Goal: Task Accomplishment & Management: Complete application form

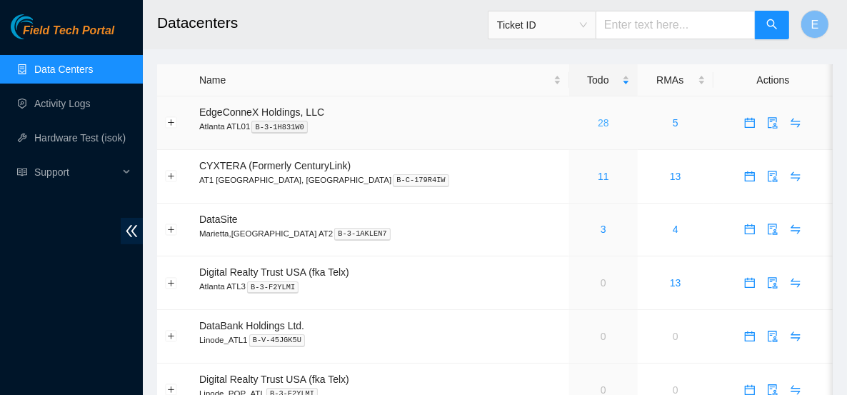
click at [598, 123] on link "28" at bounding box center [603, 122] width 11 height 11
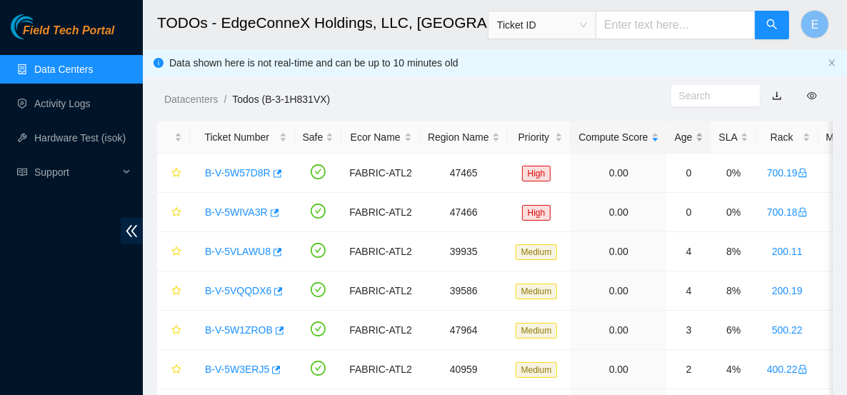
click at [683, 137] on div "Age" at bounding box center [689, 137] width 29 height 16
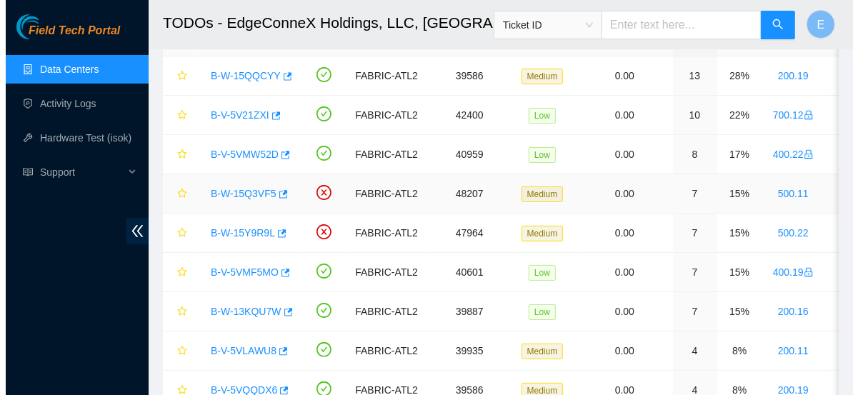
scroll to position [99, 0]
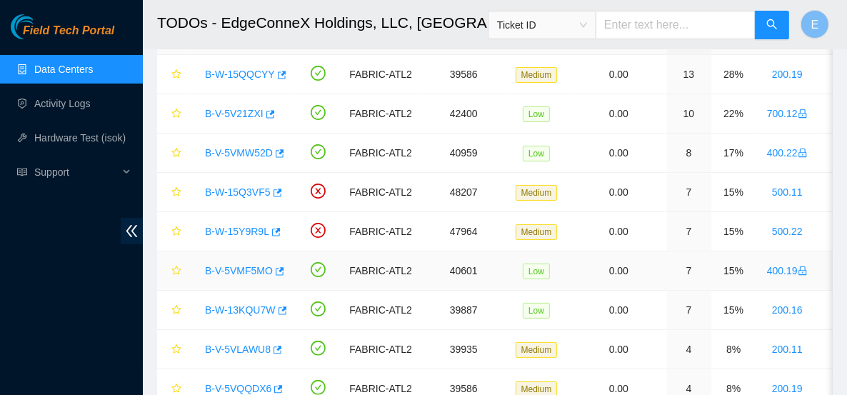
click at [254, 271] on link "B-V-5VMF5MO" at bounding box center [239, 270] width 68 height 11
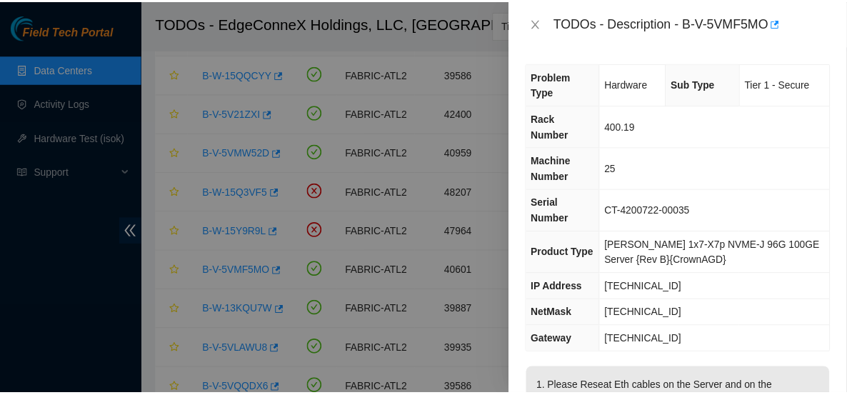
scroll to position [143, 0]
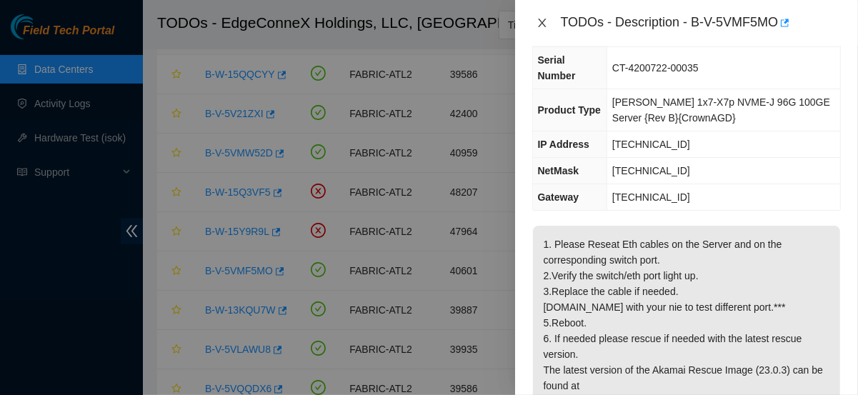
click at [534, 17] on button "Close" at bounding box center [542, 23] width 20 height 14
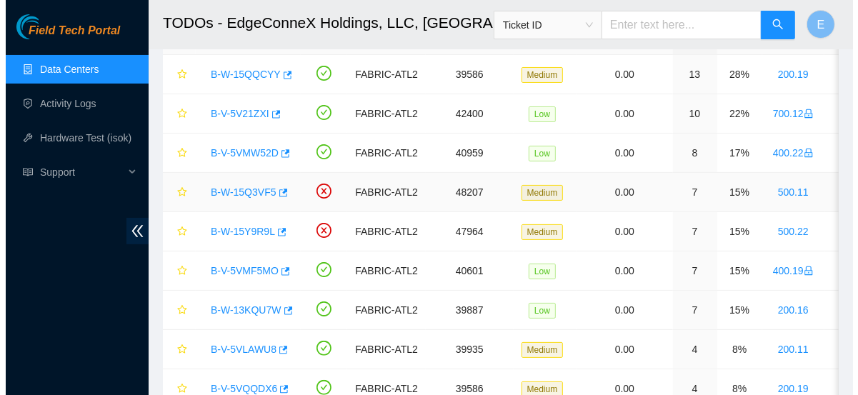
scroll to position [166, 0]
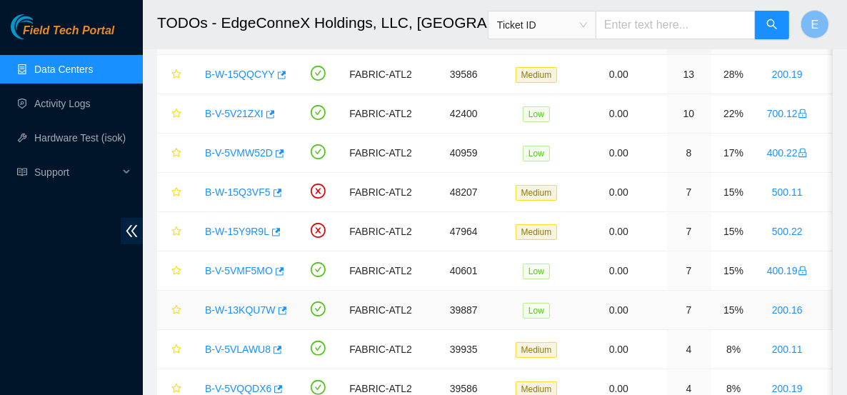
click at [239, 308] on link "B-W-13KQU7W" at bounding box center [240, 309] width 71 height 11
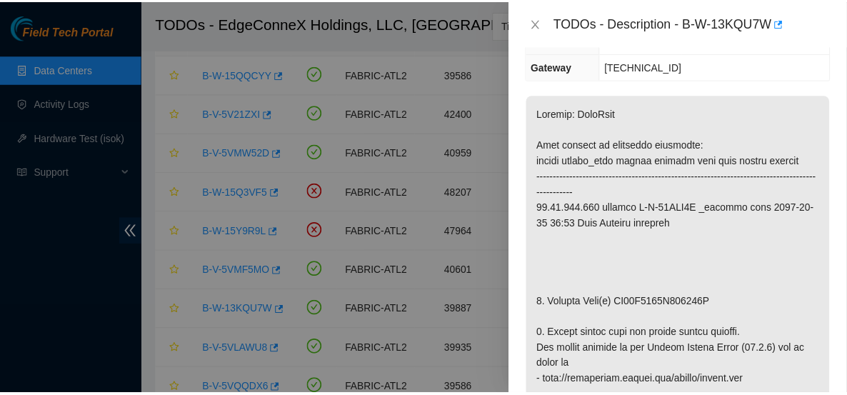
scroll to position [276, 0]
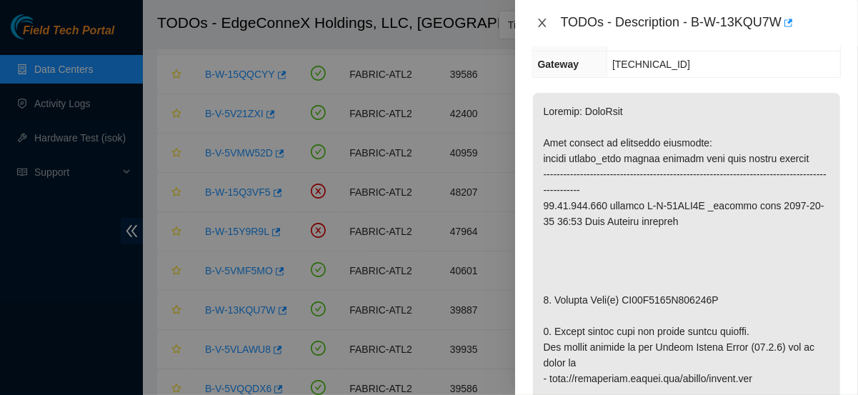
click at [541, 26] on icon "close" at bounding box center [541, 22] width 11 height 11
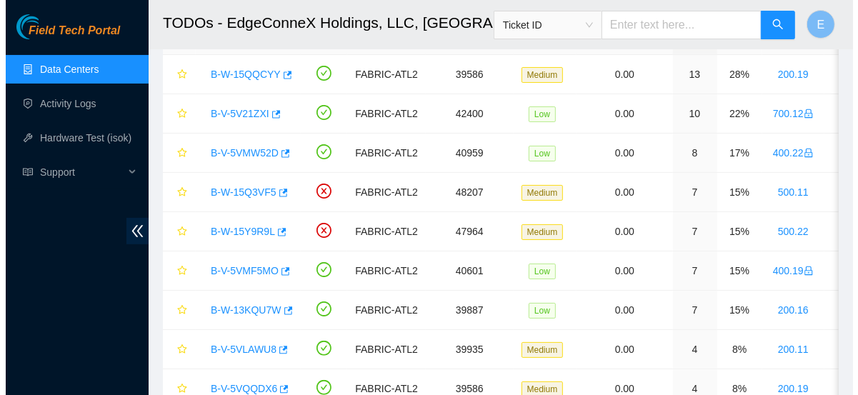
scroll to position [266, 0]
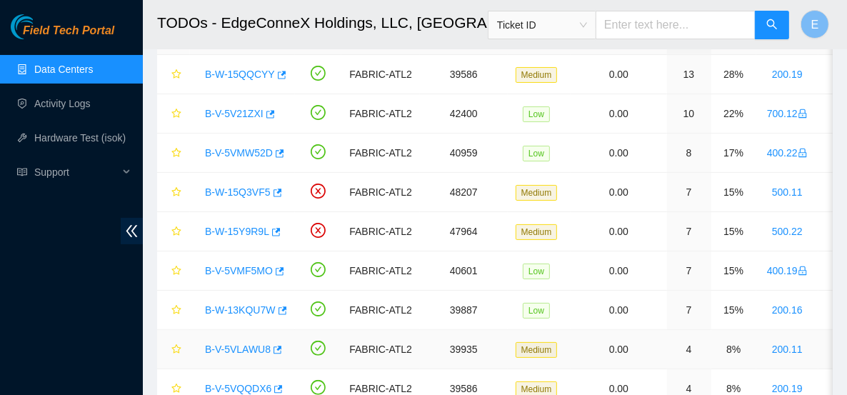
click at [252, 348] on link "B-V-5VLAWU8" at bounding box center [238, 348] width 66 height 11
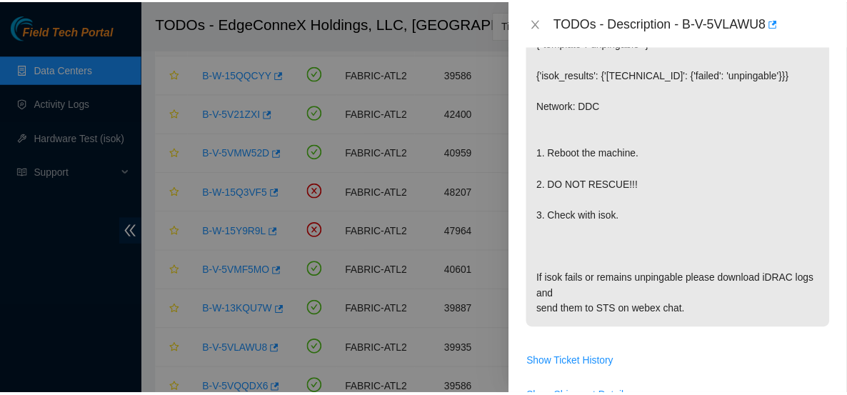
scroll to position [272, 0]
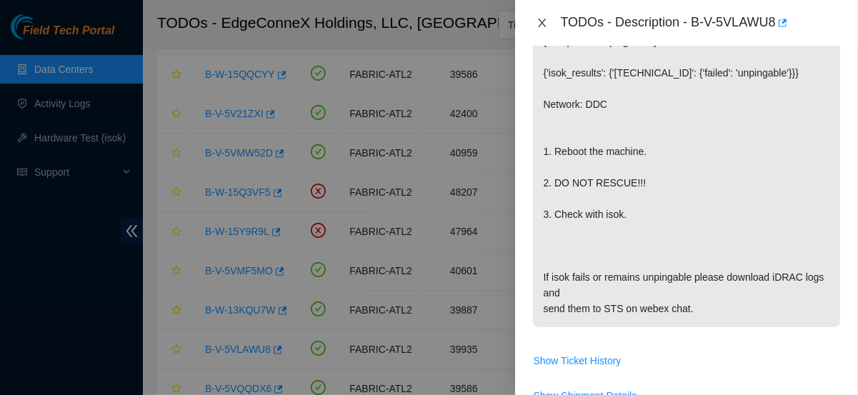
click at [538, 23] on icon "close" at bounding box center [541, 22] width 11 height 11
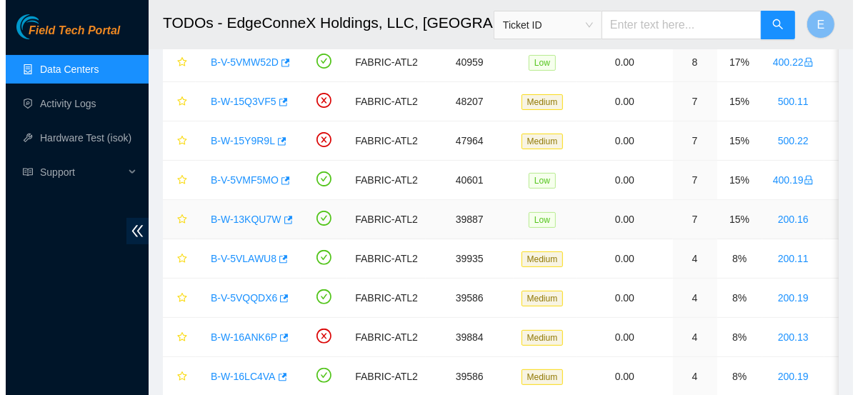
scroll to position [197, 0]
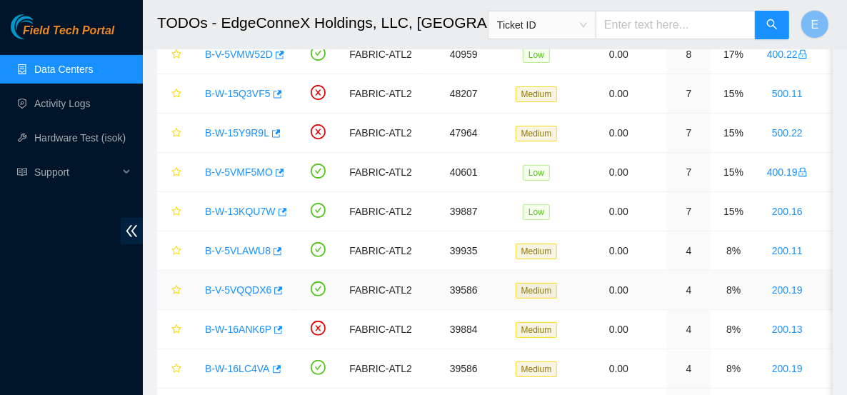
click at [241, 285] on link "B-V-5VQQDX6" at bounding box center [238, 289] width 66 height 11
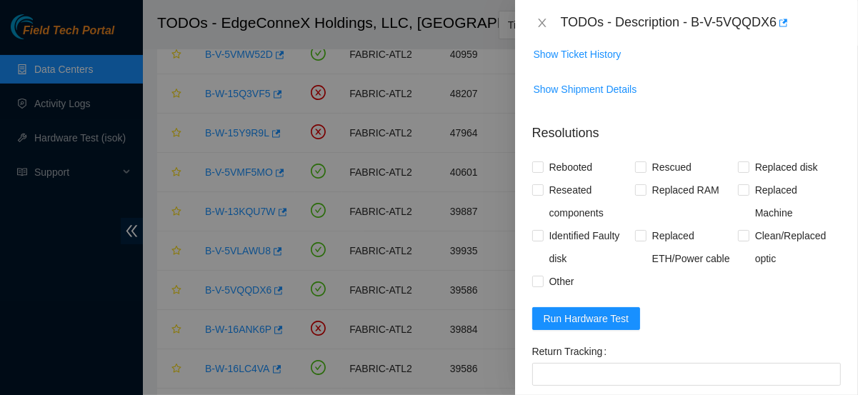
scroll to position [578, 0]
click at [581, 167] on span "Rebooted" at bounding box center [570, 167] width 55 height 23
click at [542, 167] on input "Rebooted" at bounding box center [537, 166] width 10 height 10
checkbox input "true"
click at [603, 321] on span "Run Hardware Test" at bounding box center [586, 319] width 86 height 16
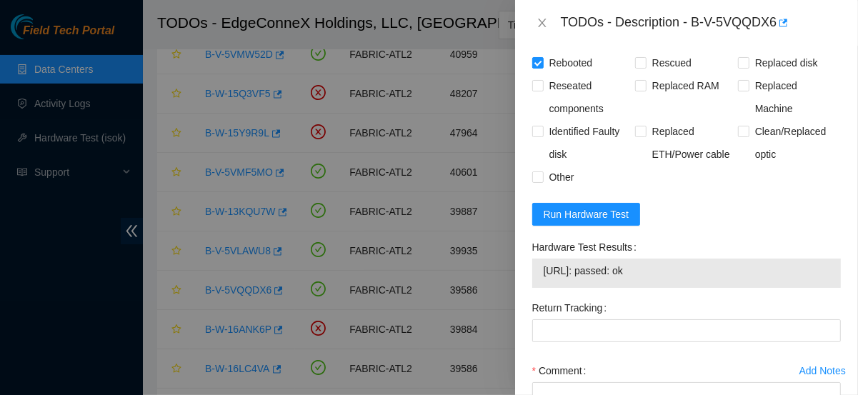
scroll to position [803, 0]
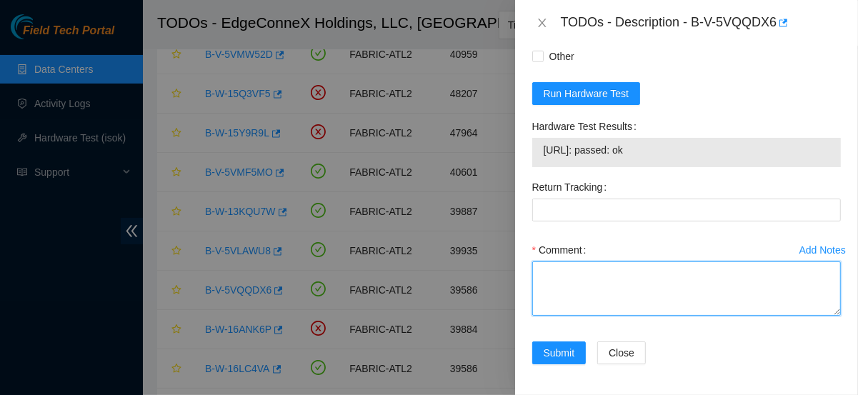
click at [556, 289] on textarea "Comment" at bounding box center [686, 288] width 308 height 54
paste textarea "Rebooted server isok:"
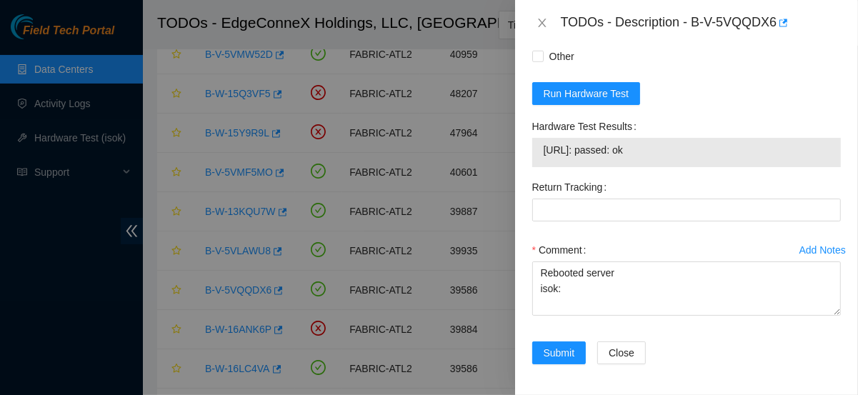
drag, startPoint x: 656, startPoint y: 150, endPoint x: 537, endPoint y: 151, distance: 119.3
click at [537, 151] on div "23.59.89.115: passed: ok" at bounding box center [686, 152] width 308 height 29
copy tbody "23.59.89.115: passed: ok"
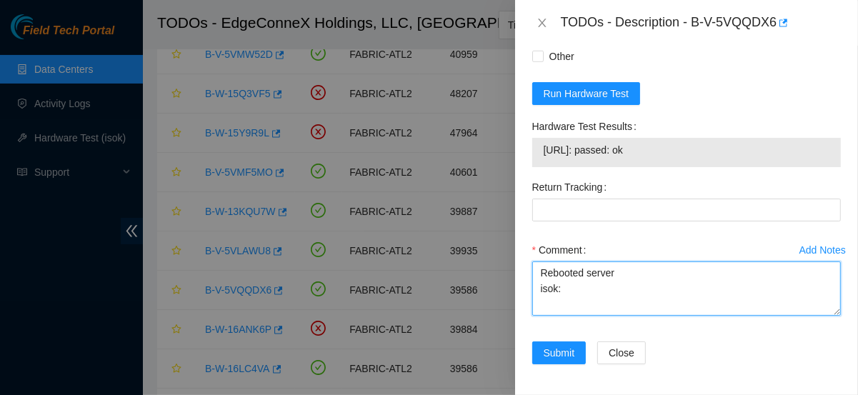
click at [572, 292] on textarea "Rebooted server isok:" at bounding box center [686, 288] width 308 height 54
paste textarea "23.59.89.115: passed: ok"
click at [561, 284] on textarea "Rebooted server isok:23.59.89.115: passed: ok" at bounding box center [686, 288] width 308 height 54
type textarea "Rebooted server isok: 23.59.89.115: passed: ok"
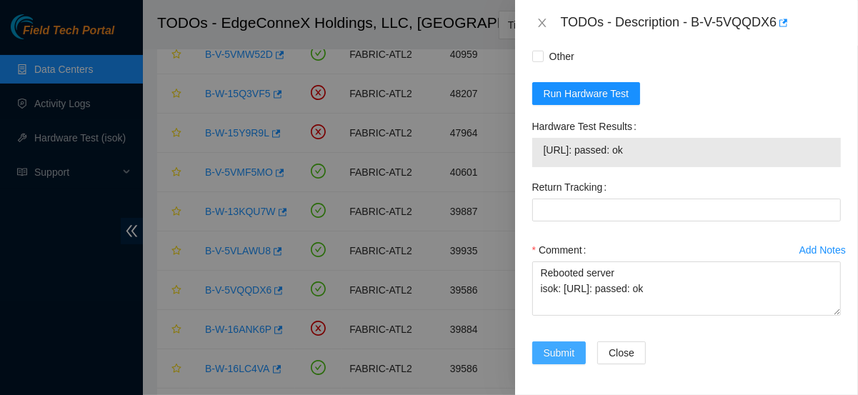
click at [559, 346] on span "Submit" at bounding box center [558, 353] width 31 height 16
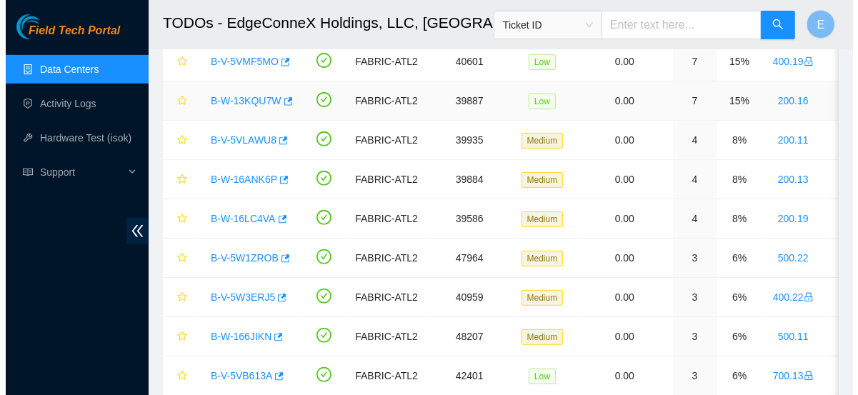
scroll to position [308, 0]
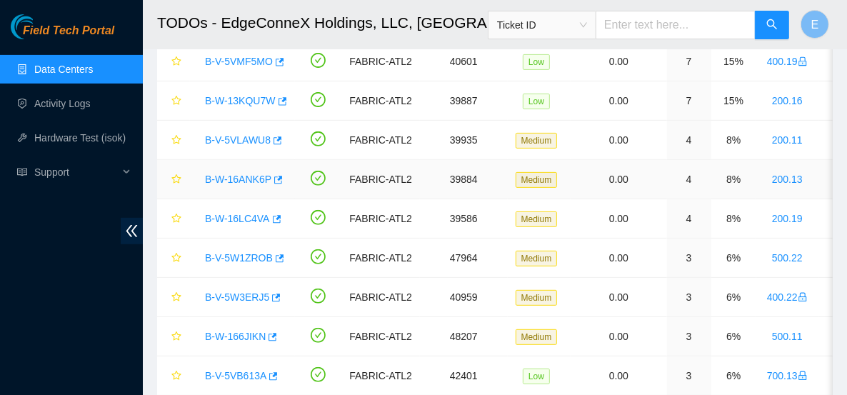
click at [259, 175] on link "B-W-16ANK6P" at bounding box center [238, 179] width 66 height 11
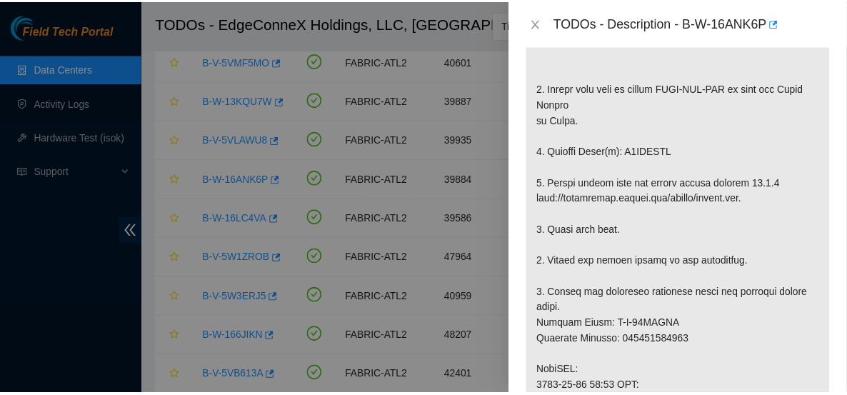
scroll to position [336, 0]
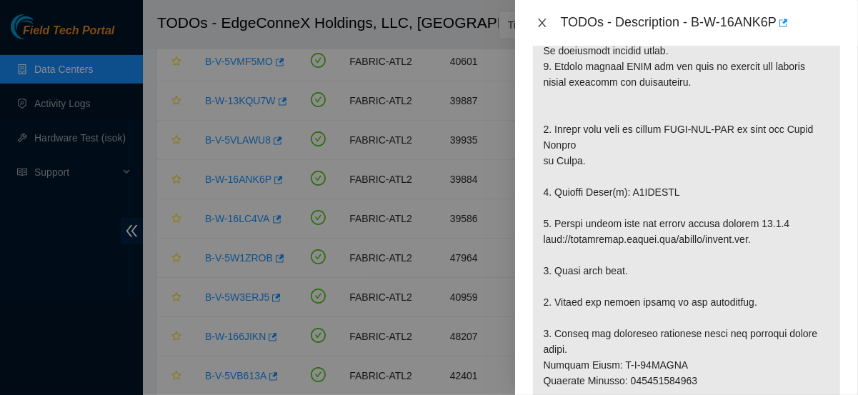
click at [536, 22] on icon "close" at bounding box center [541, 22] width 11 height 11
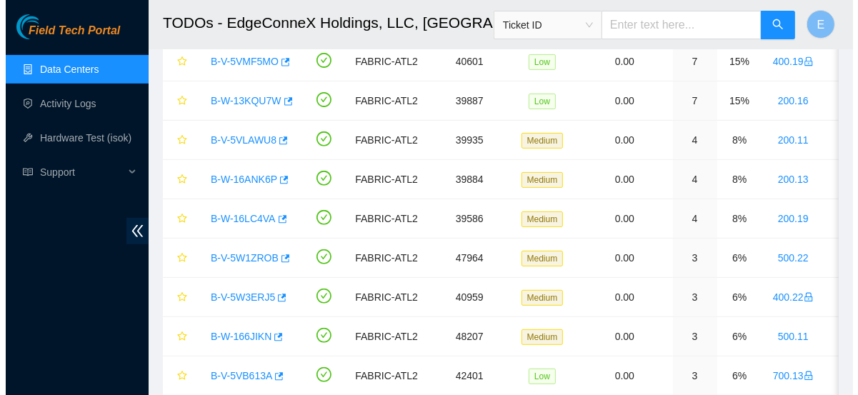
scroll to position [358, 0]
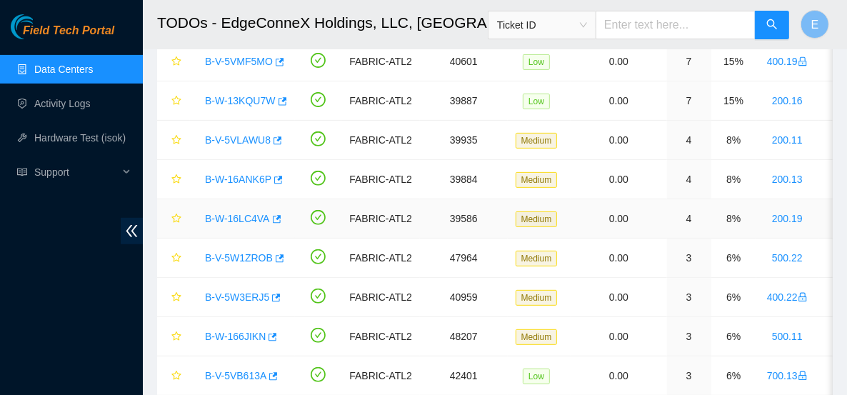
click at [249, 214] on link "B-W-16LC4VA" at bounding box center [237, 218] width 65 height 11
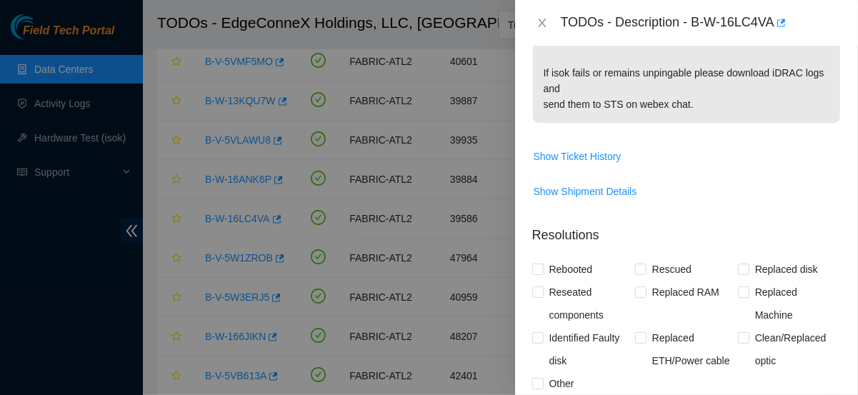
scroll to position [818, 0]
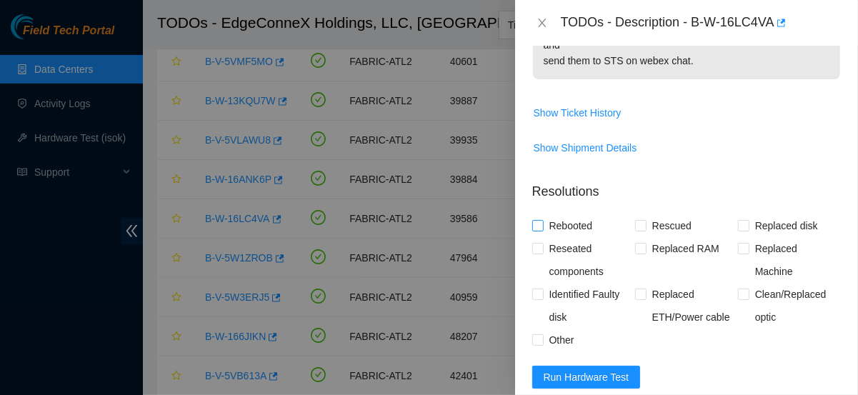
click at [578, 237] on span "Rebooted" at bounding box center [570, 225] width 55 height 23
click at [542, 230] on input "Rebooted" at bounding box center [537, 225] width 10 height 10
checkbox input "true"
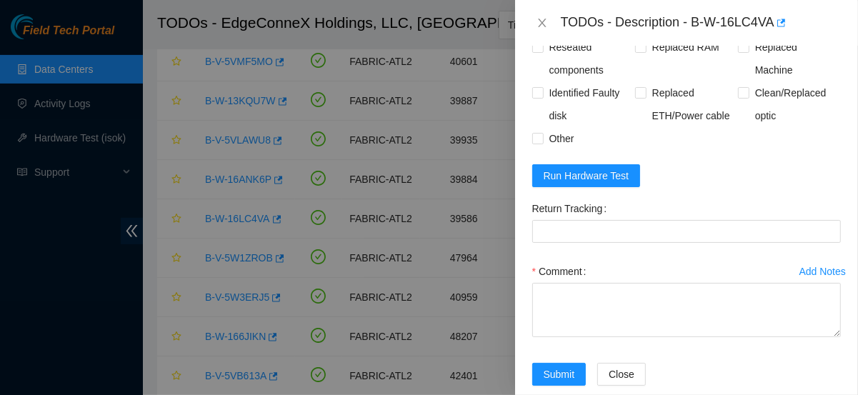
scroll to position [1057, 0]
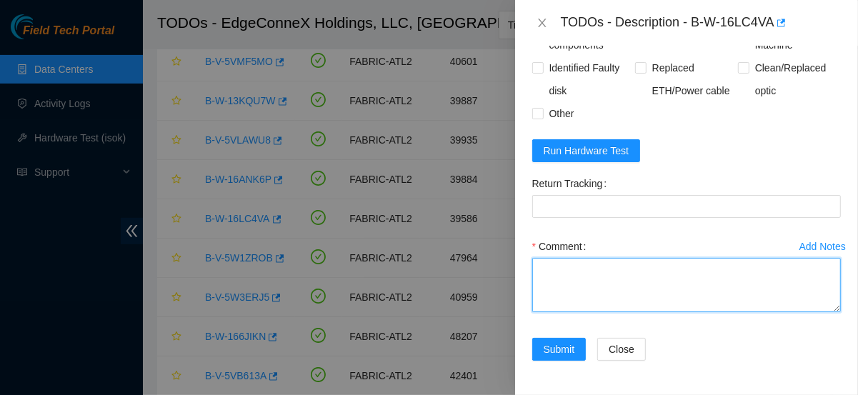
click at [564, 279] on textarea "Comment" at bounding box center [686, 285] width 308 height 54
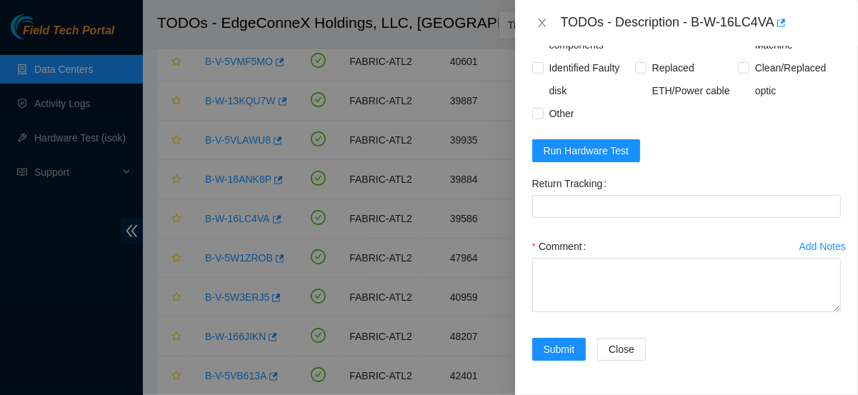
drag, startPoint x: 584, startPoint y: 265, endPoint x: 808, endPoint y: 249, distance: 224.8
click at [808, 249] on div "Add Notes" at bounding box center [822, 246] width 46 height 10
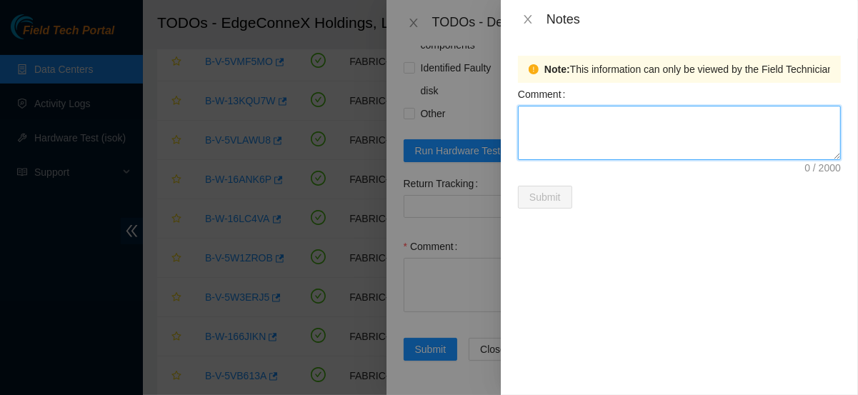
click at [620, 128] on textarea "Comment" at bounding box center [679, 133] width 323 height 54
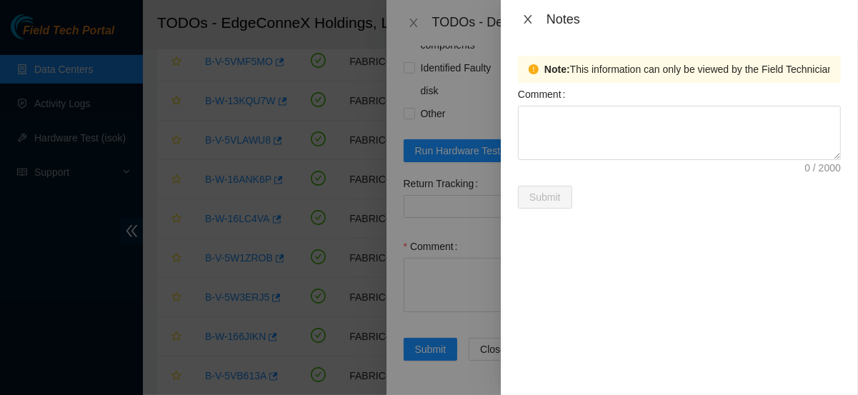
click at [527, 17] on icon "close" at bounding box center [527, 19] width 11 height 11
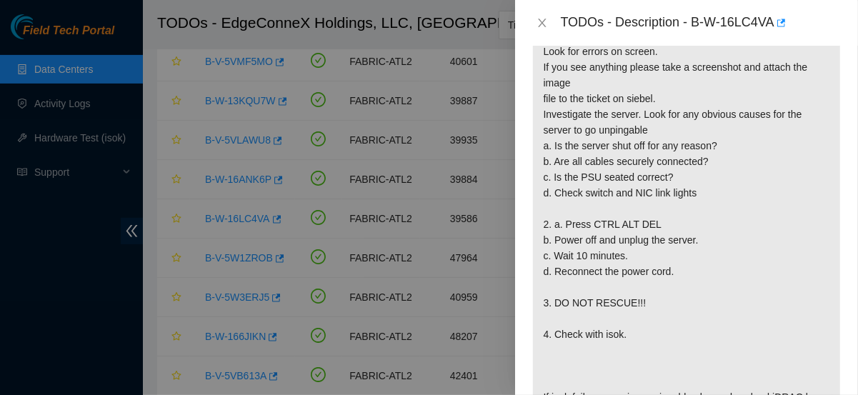
scroll to position [449, 0]
drag, startPoint x: 627, startPoint y: 96, endPoint x: 656, endPoint y: 101, distance: 29.1
click at [656, 101] on p "{"template":"unpingable" } {'isok_results': {'23.59.89.113': {'failed': 'unping…" at bounding box center [686, 147] width 307 height 603
copy p "siebel."
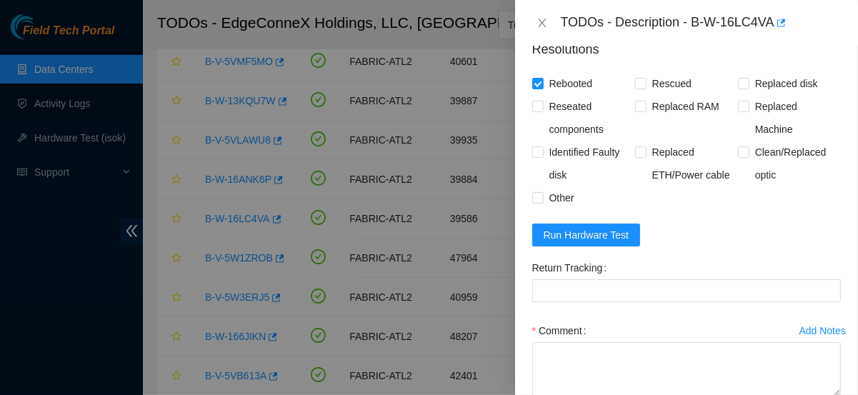
scroll to position [961, 0]
click at [603, 242] on span "Run Hardware Test" at bounding box center [586, 234] width 86 height 16
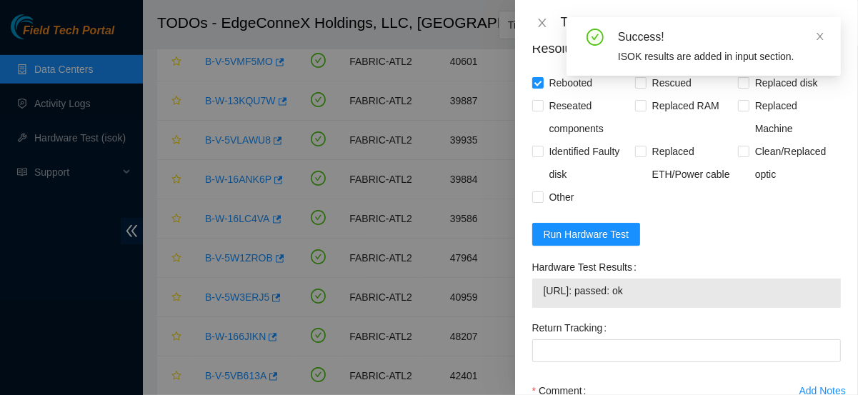
drag, startPoint x: 656, startPoint y: 306, endPoint x: 548, endPoint y: 311, distance: 107.9
click at [548, 298] on span "23.59.89.113: passed: ok" at bounding box center [686, 291] width 286 height 16
click at [611, 298] on span "23.59.89.113: passed: ok" at bounding box center [686, 291] width 286 height 16
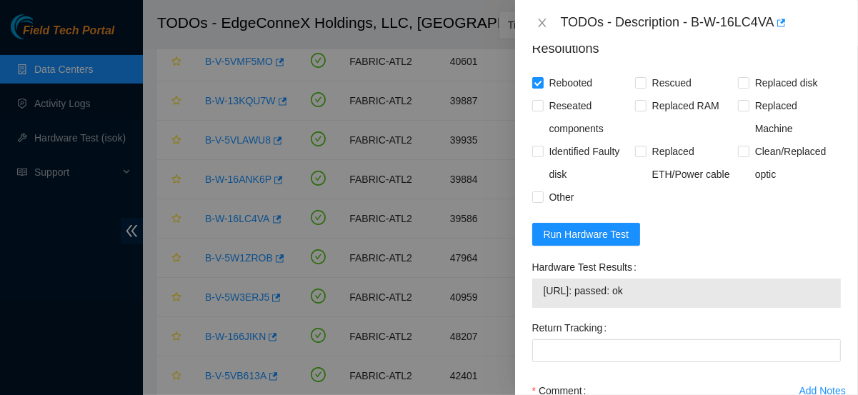
drag, startPoint x: 657, startPoint y: 307, endPoint x: 526, endPoint y: 307, distance: 131.4
click at [526, 308] on div "Hardware Test Results 23.59.89.113: passed: ok" at bounding box center [686, 286] width 320 height 61
copy tbody "23.59.89.113: passed: ok"
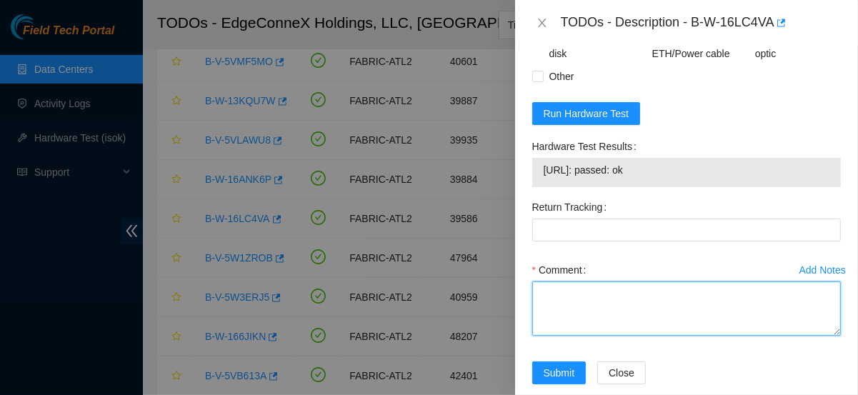
click at [548, 308] on textarea "Comment" at bounding box center [686, 308] width 308 height 54
paste textarea "Rebooted server isok:"
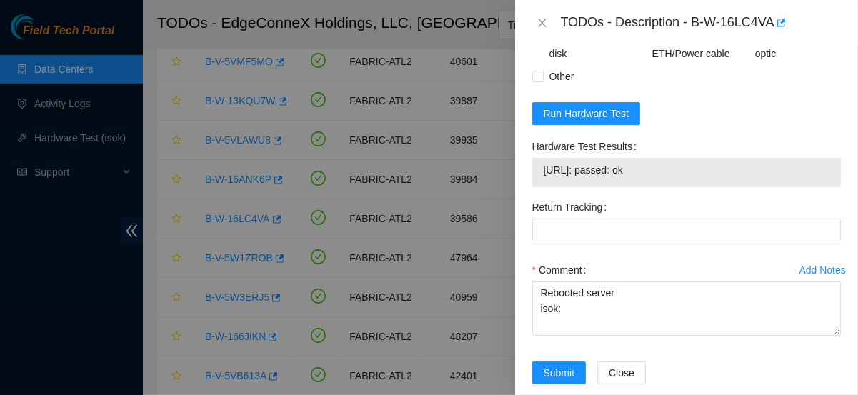
drag, startPoint x: 659, startPoint y: 184, endPoint x: 538, endPoint y: 185, distance: 121.4
click at [538, 185] on div "23.59.89.113: passed: ok" at bounding box center [686, 172] width 308 height 29
copy tbody "23.59.89.113: passed: ok"
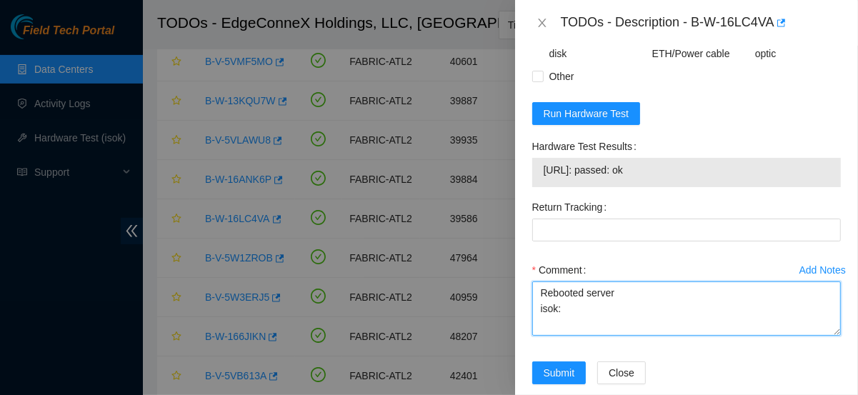
click at [572, 326] on textarea "Rebooted server isok:" at bounding box center [686, 308] width 308 height 54
paste textarea "23.59.89.113: passed: ok"
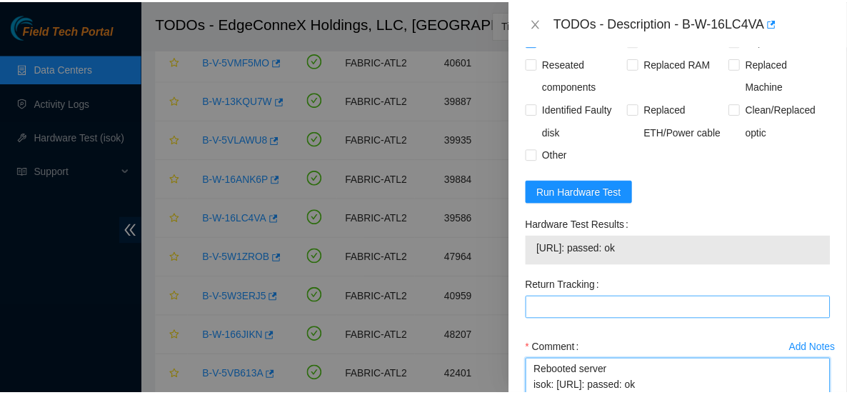
scroll to position [1118, 0]
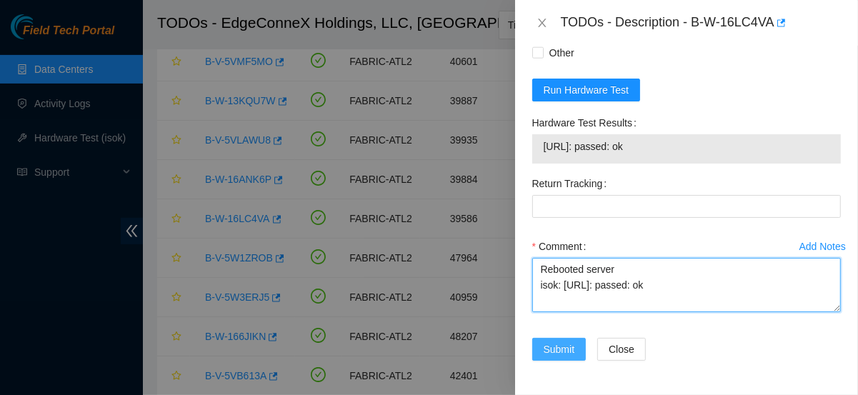
type textarea "Rebooted server isok: 23.59.89.113: passed: ok"
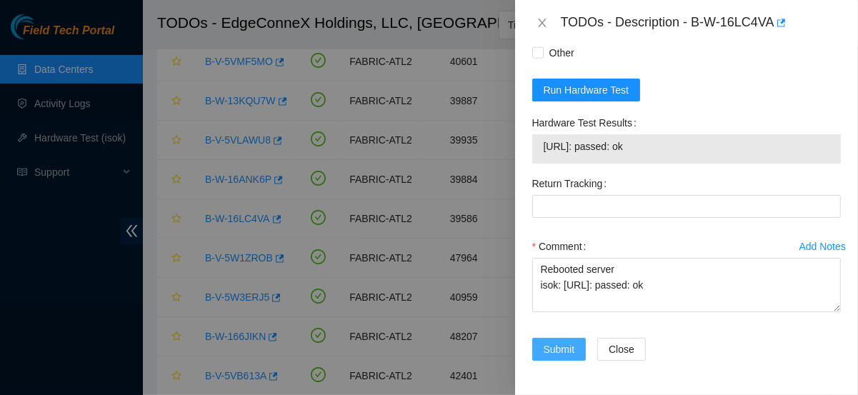
click at [553, 357] on button "Submit" at bounding box center [559, 349] width 54 height 23
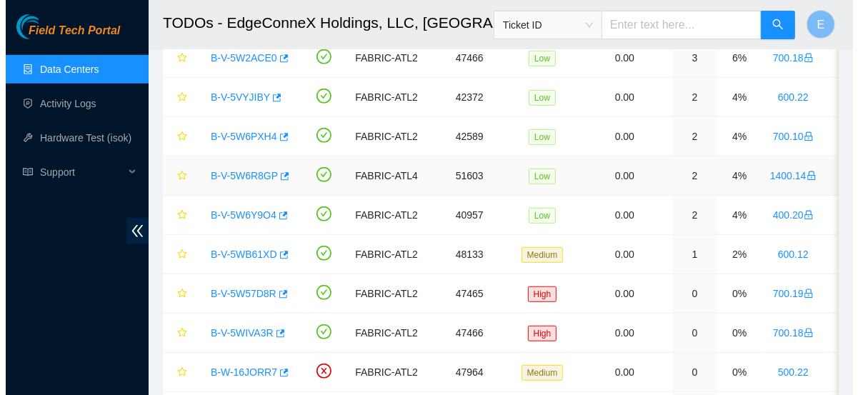
scroll to position [646, 0]
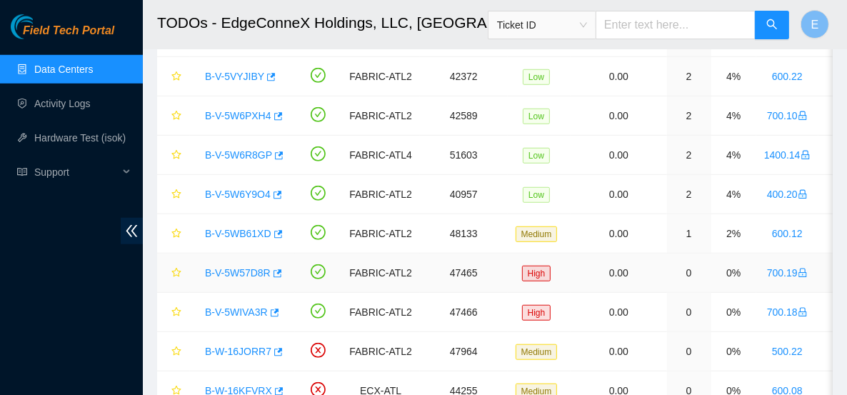
click at [240, 267] on link "B-V-5W57D8R" at bounding box center [238, 272] width 66 height 11
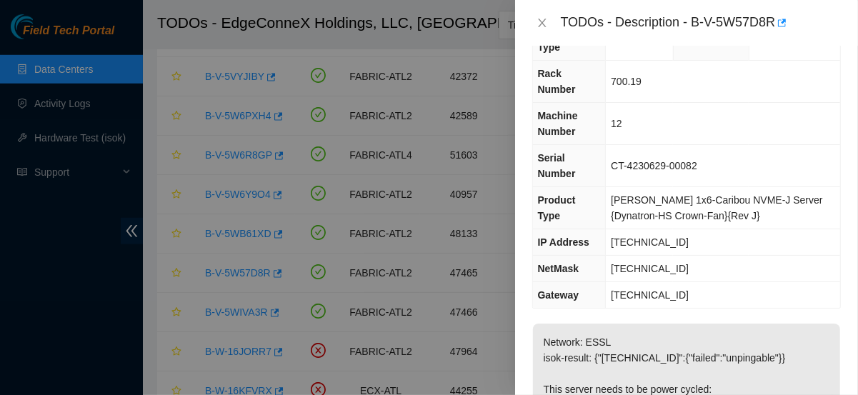
scroll to position [0, 0]
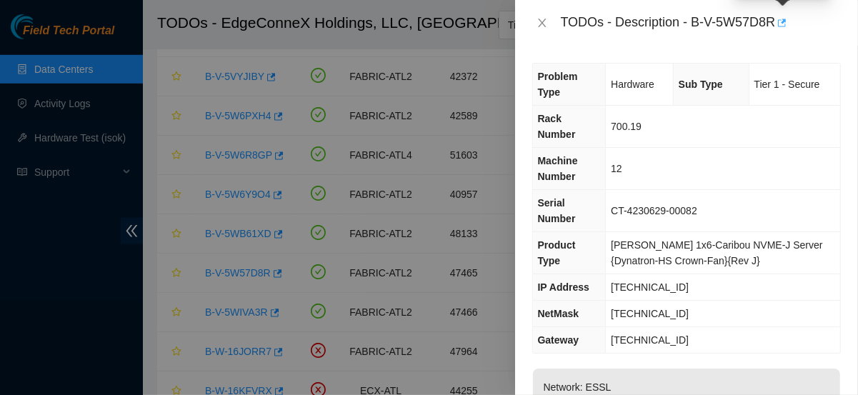
click at [784, 23] on icon "button" at bounding box center [782, 23] width 9 height 8
click at [328, 176] on div at bounding box center [429, 197] width 858 height 395
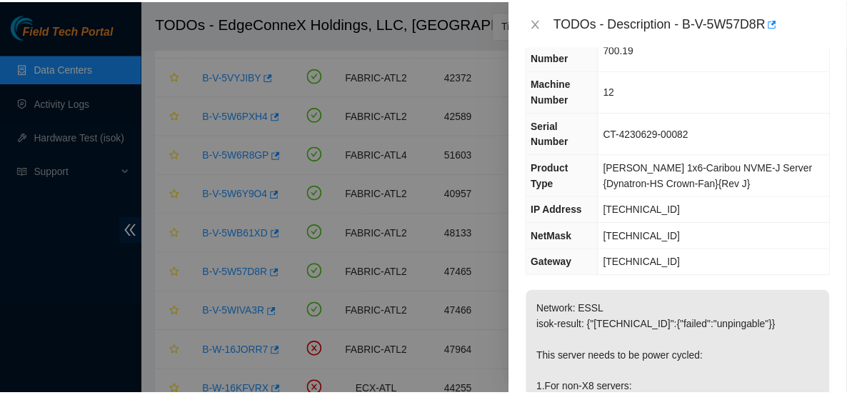
scroll to position [86, 0]
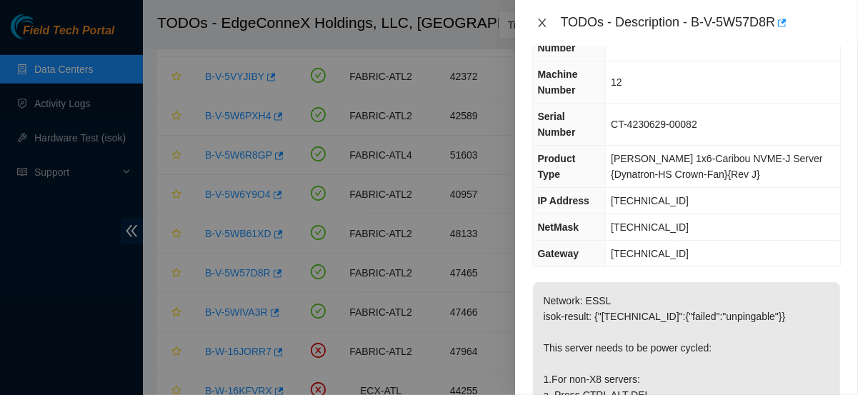
click at [541, 25] on icon "close" at bounding box center [541, 22] width 11 height 11
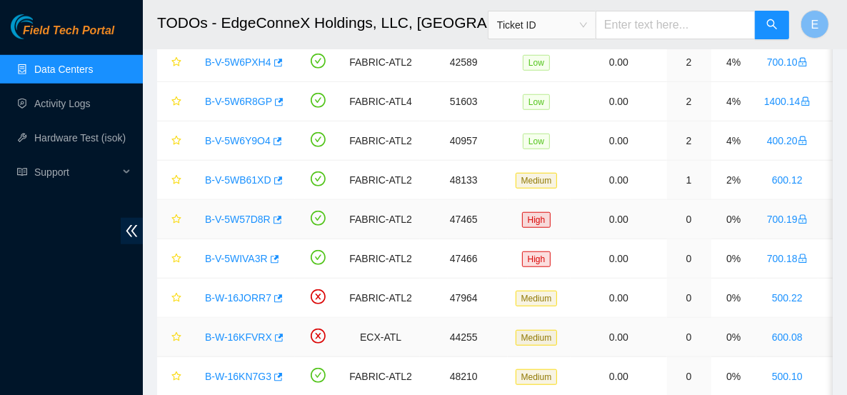
scroll to position [698, 0]
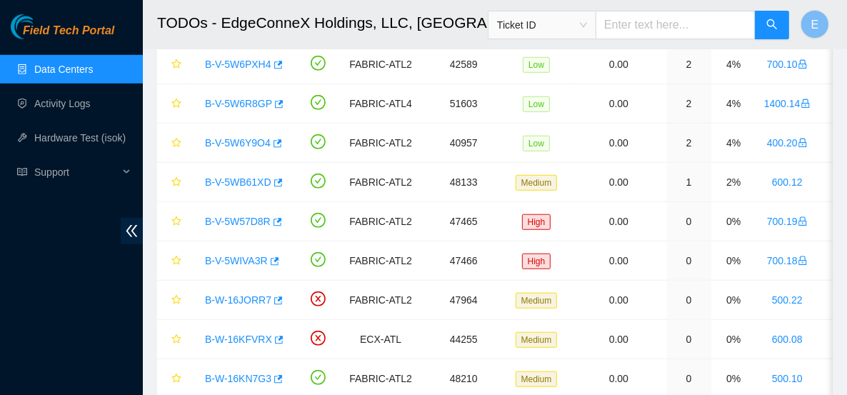
click at [77, 75] on link "Data Centers" at bounding box center [63, 69] width 59 height 11
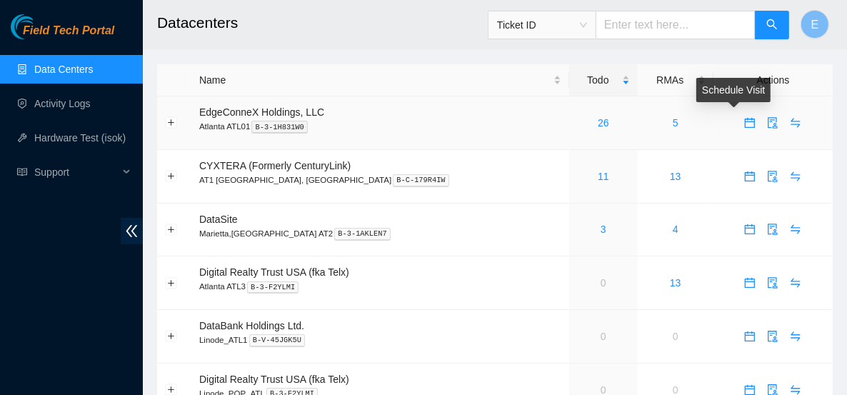
click at [746, 119] on icon "calendar" at bounding box center [750, 119] width 9 height 1
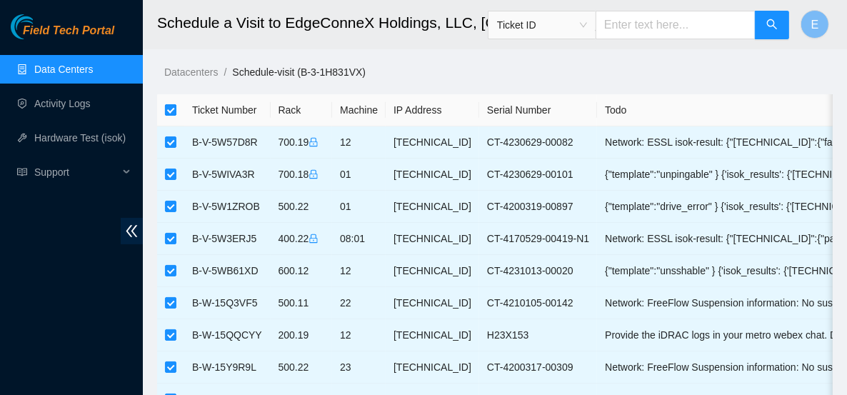
click at [176, 113] on input "checkbox" at bounding box center [170, 109] width 11 height 11
checkbox input "false"
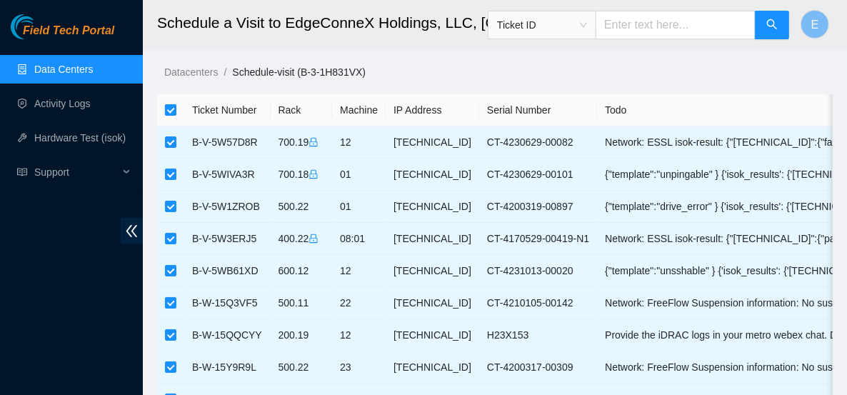
checkbox input "false"
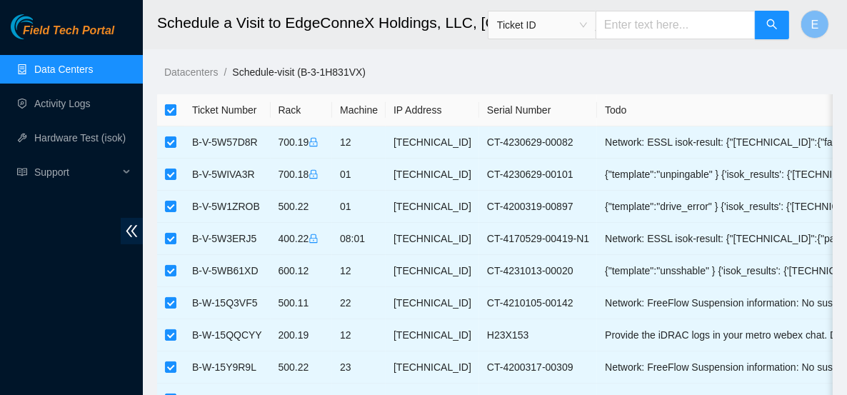
checkbox input "false"
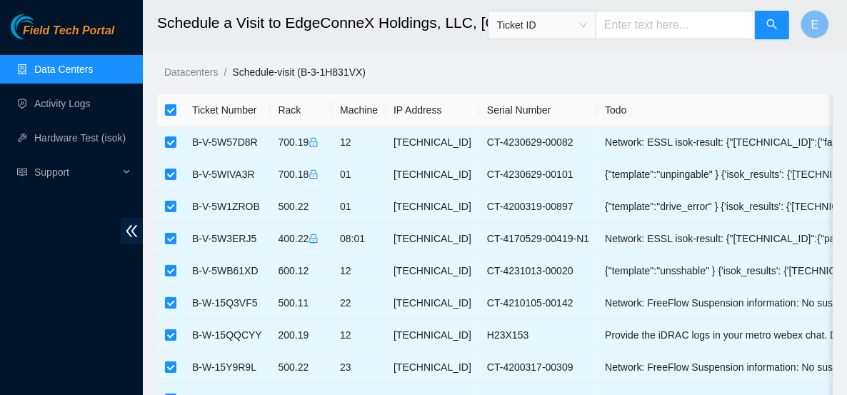
checkbox input "false"
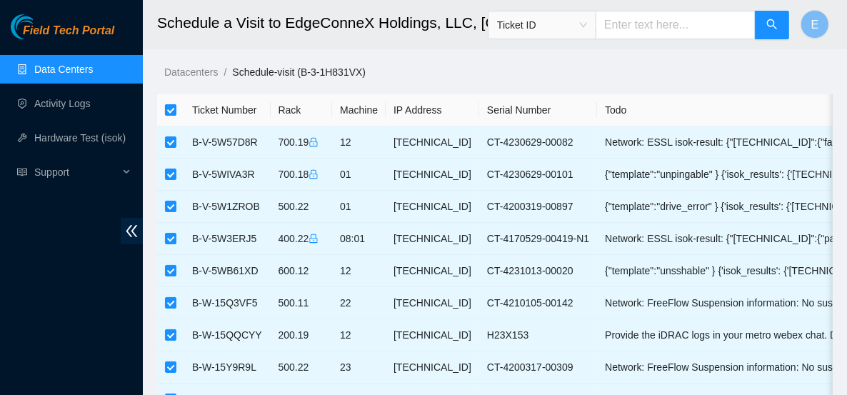
checkbox input "false"
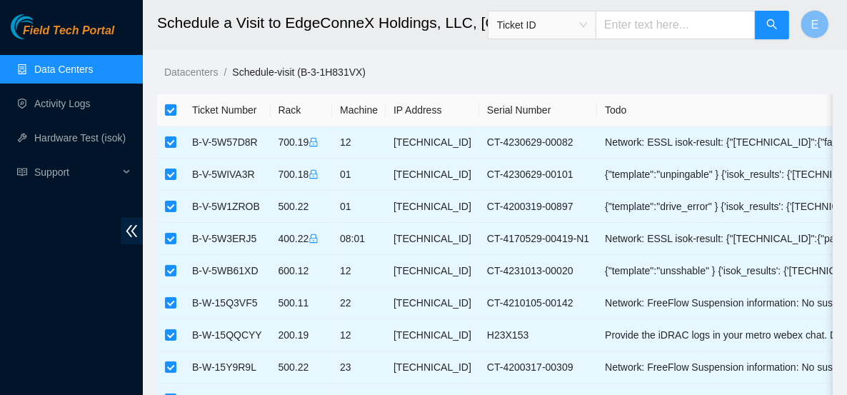
checkbox input "false"
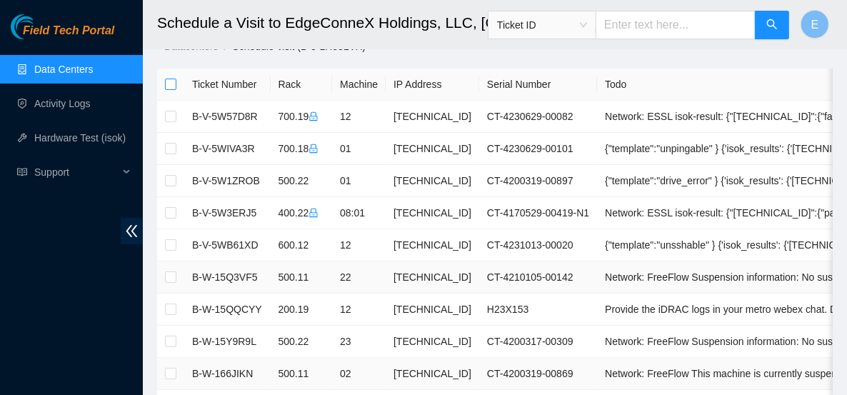
scroll to position [24, 0]
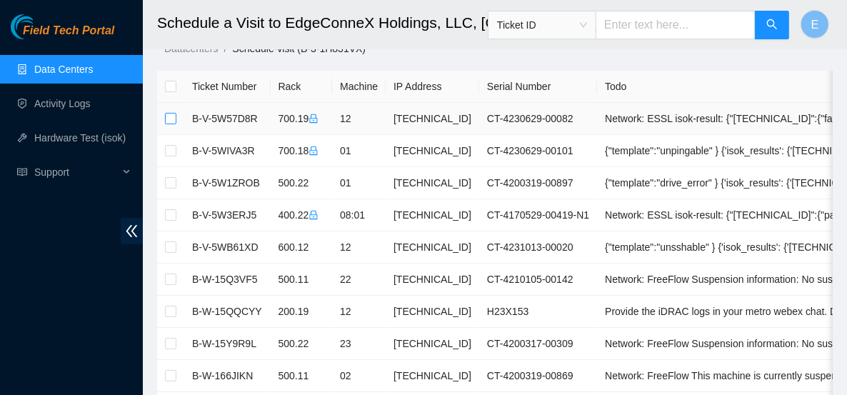
click at [174, 119] on input "checkbox" at bounding box center [170, 118] width 11 height 11
checkbox input "true"
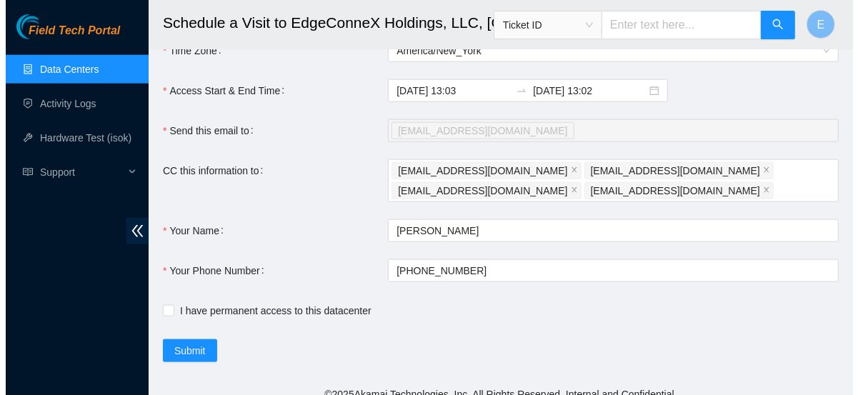
scroll to position [1033, 0]
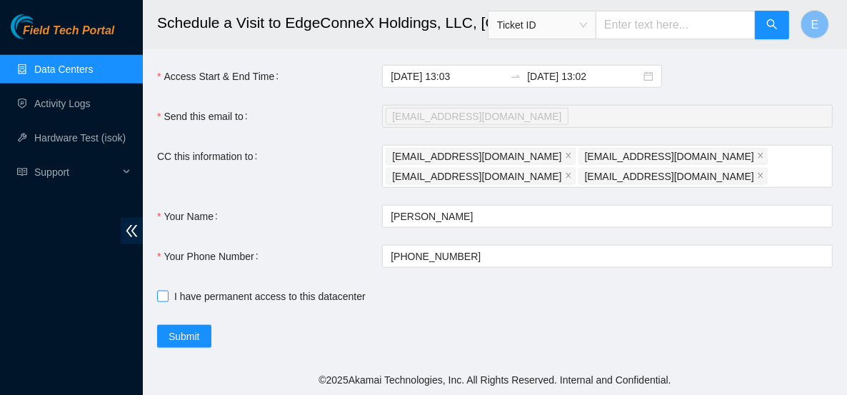
click at [169, 296] on span "I have permanent access to this datacenter" at bounding box center [270, 296] width 203 height 16
click at [167, 296] on input "I have permanent access to this datacenter" at bounding box center [162, 296] width 10 height 10
checkbox input "true"
click at [181, 335] on span "Submit" at bounding box center [184, 336] width 31 height 16
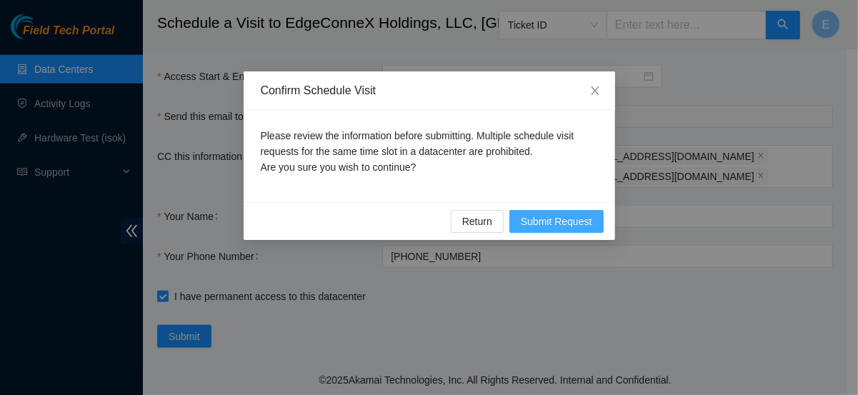
click at [553, 216] on span "Submit Request" at bounding box center [556, 222] width 71 height 16
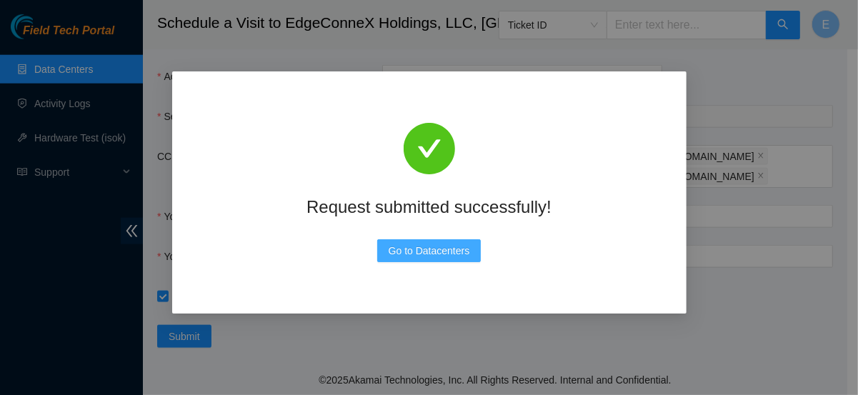
click at [447, 250] on span "Go to Datacenters" at bounding box center [428, 251] width 81 height 16
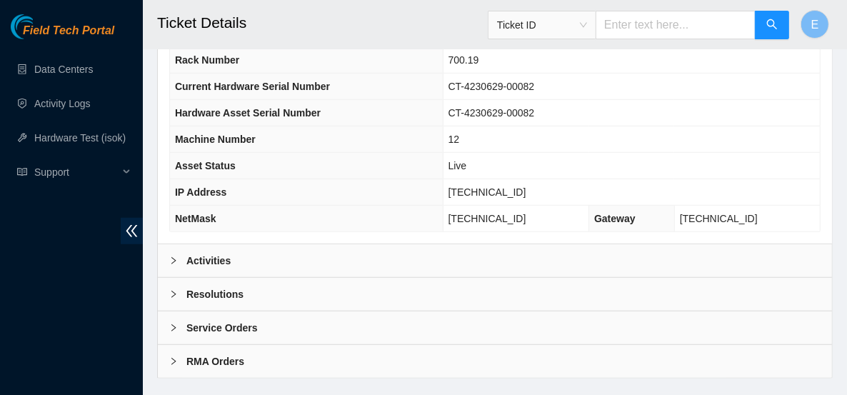
scroll to position [613, 0]
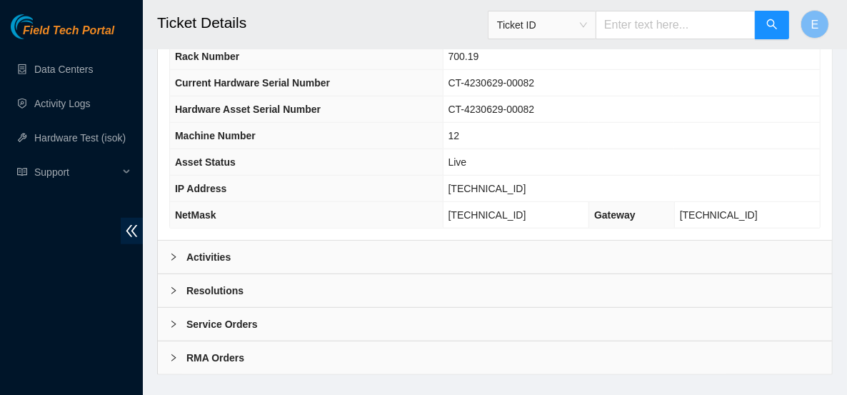
click at [408, 241] on div "Activities" at bounding box center [495, 257] width 674 height 33
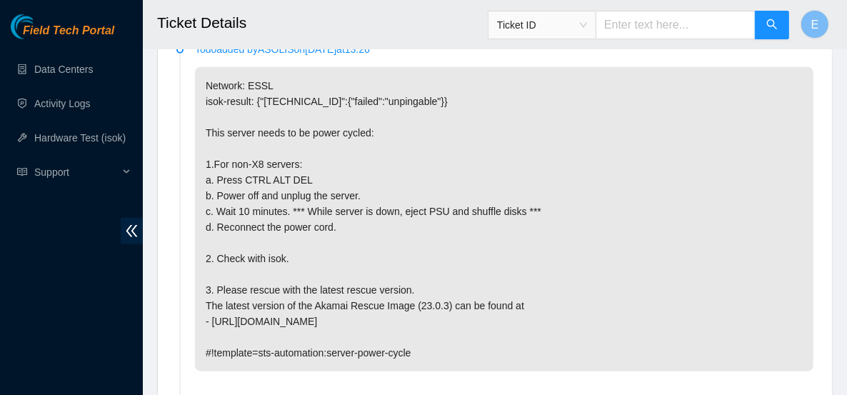
scroll to position [858, 0]
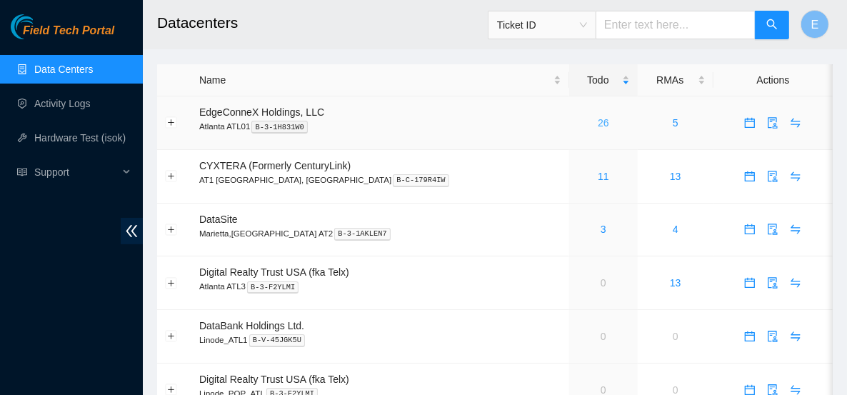
click at [598, 124] on link "26" at bounding box center [603, 122] width 11 height 11
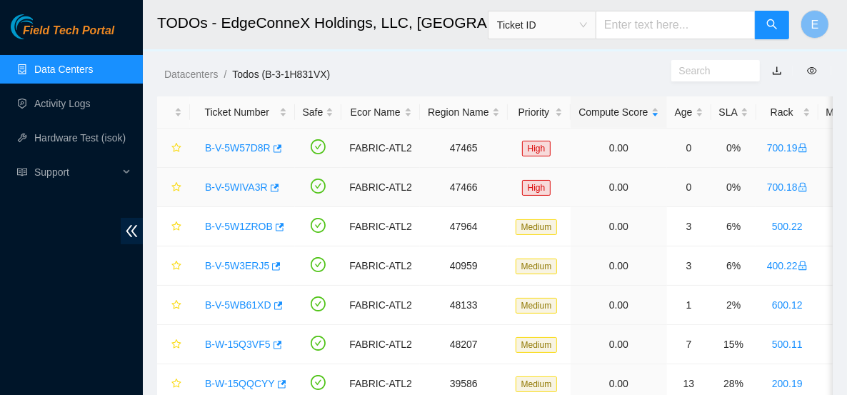
scroll to position [29, 0]
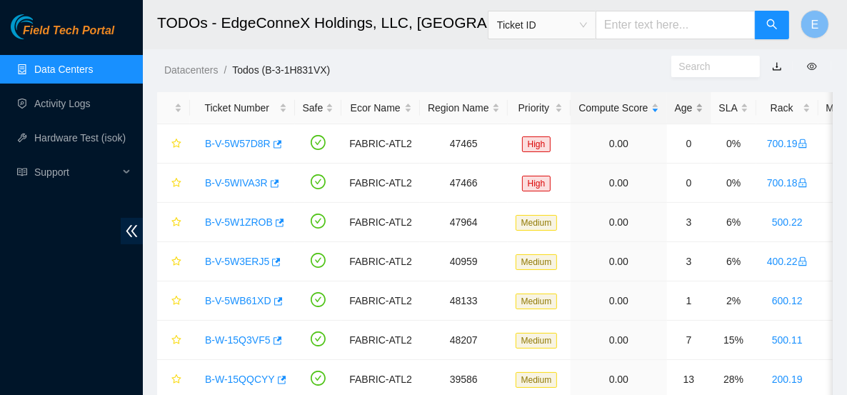
click at [676, 111] on div "Age" at bounding box center [689, 108] width 29 height 16
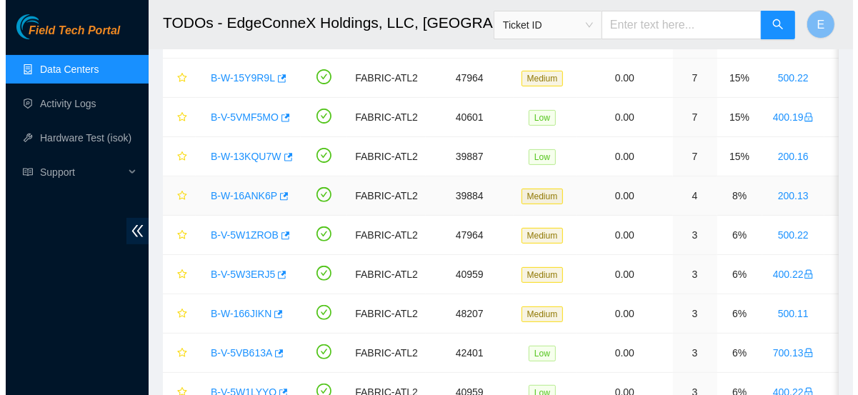
scroll to position [254, 0]
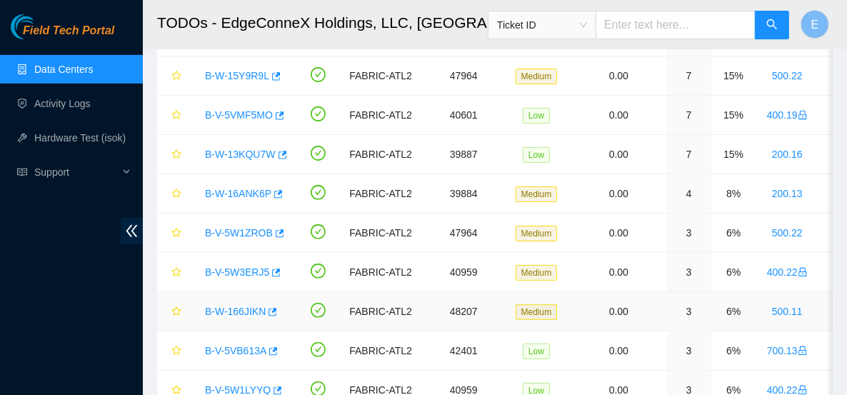
click at [244, 306] on link "B-W-166JIKN" at bounding box center [235, 311] width 61 height 11
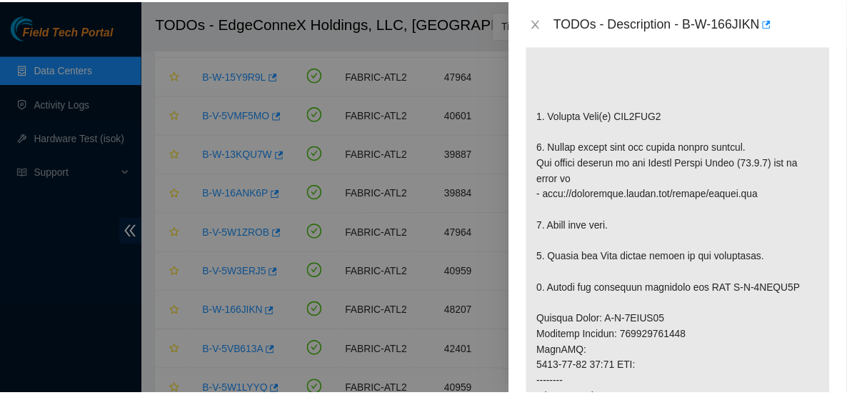
scroll to position [413, 0]
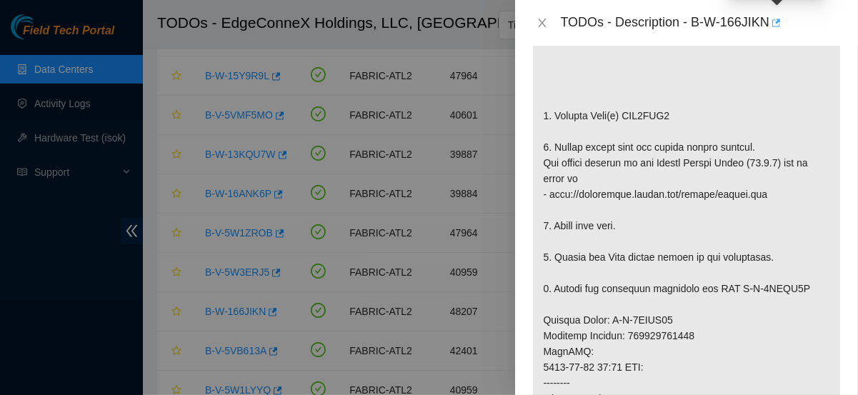
click at [776, 24] on icon "button" at bounding box center [775, 23] width 10 height 10
click at [536, 24] on icon "close" at bounding box center [541, 22] width 11 height 11
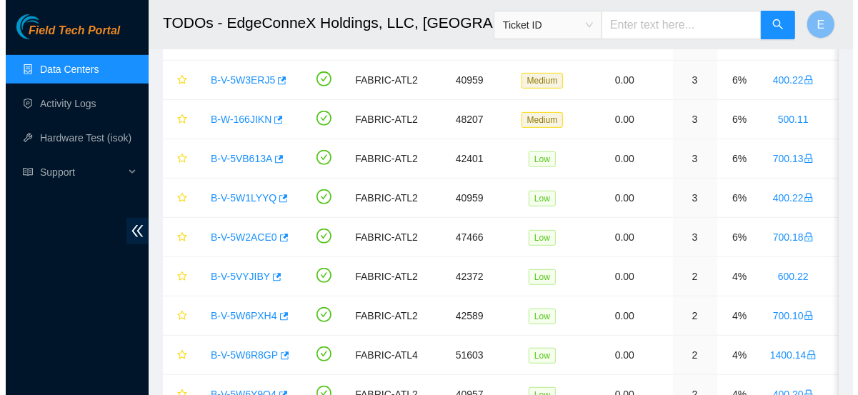
scroll to position [445, 0]
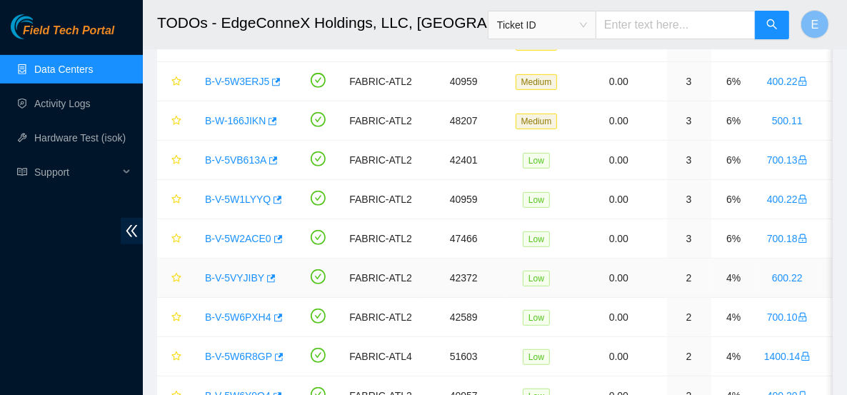
click at [241, 273] on link "B-V-5VYJIBY" at bounding box center [234, 277] width 59 height 11
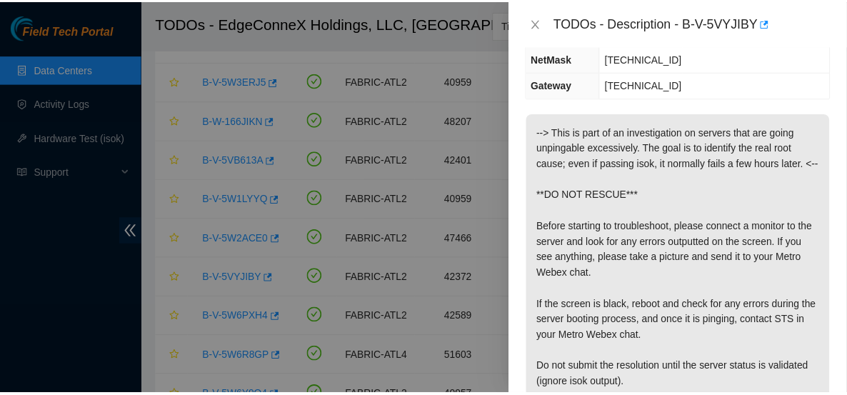
scroll to position [259, 0]
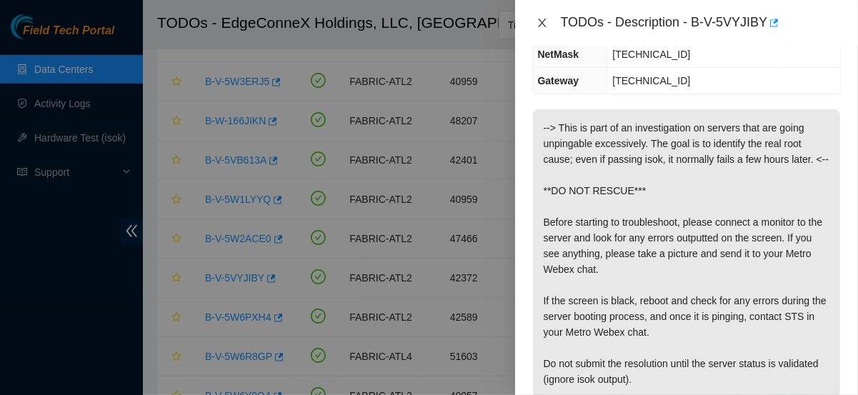
click at [546, 28] on icon "close" at bounding box center [541, 22] width 11 height 11
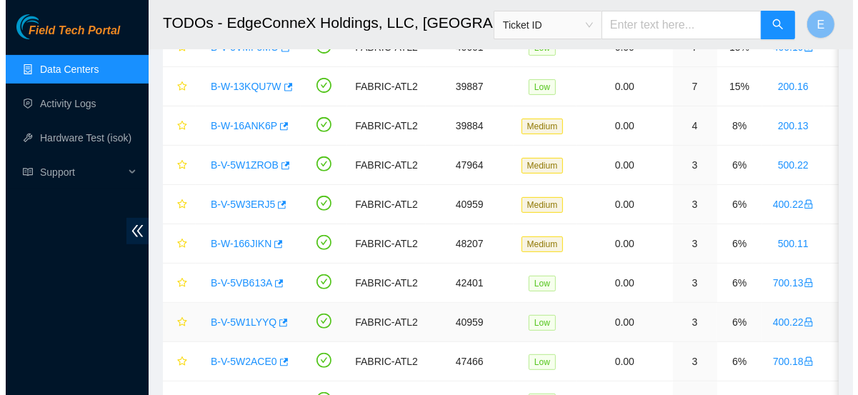
scroll to position [311, 0]
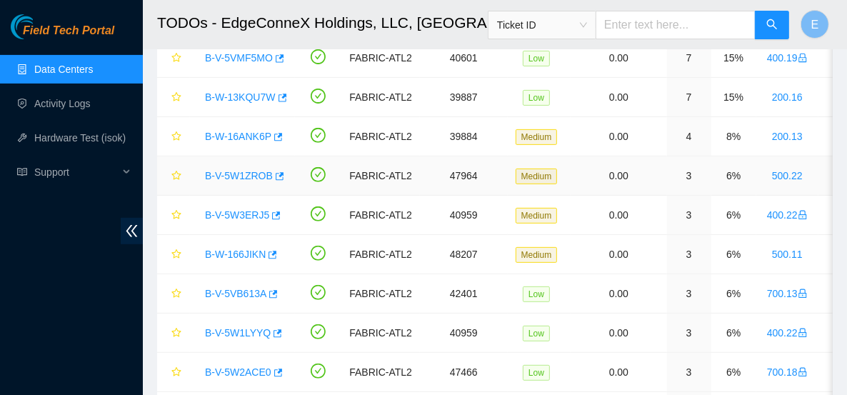
click at [231, 173] on link "B-V-5W1ZROB" at bounding box center [239, 175] width 68 height 11
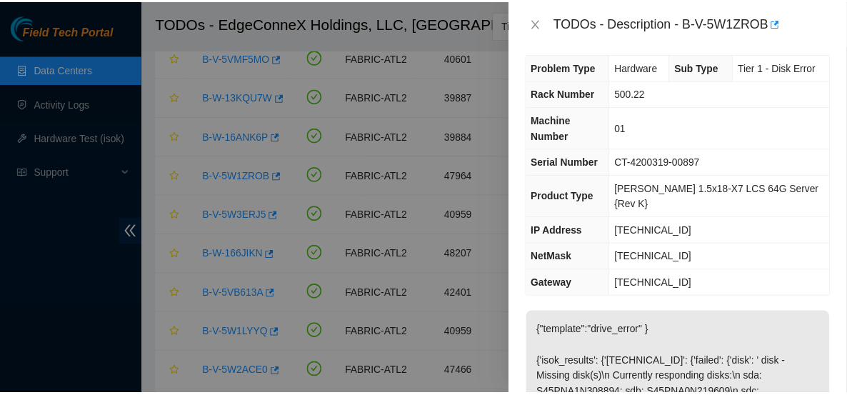
scroll to position [4, 0]
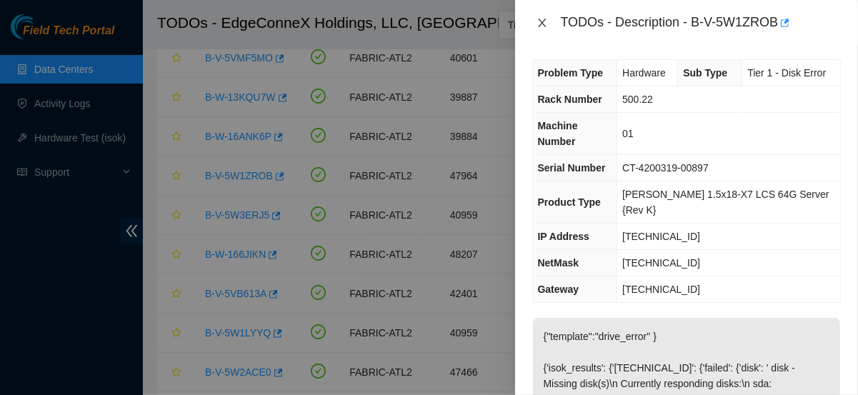
click at [546, 22] on icon "close" at bounding box center [541, 22] width 11 height 11
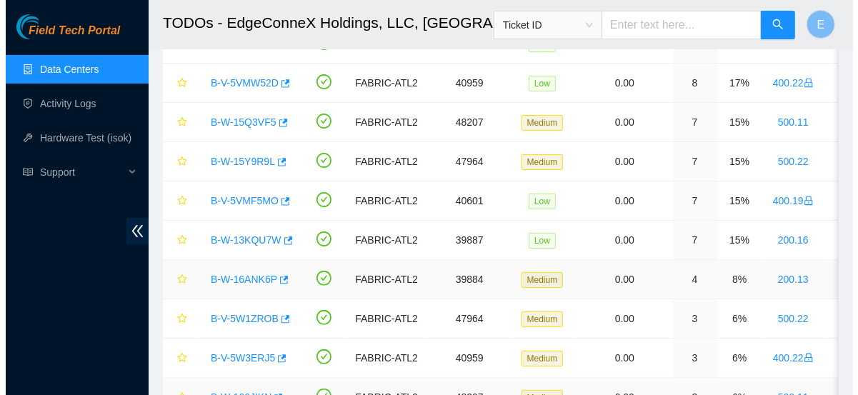
scroll to position [166, 0]
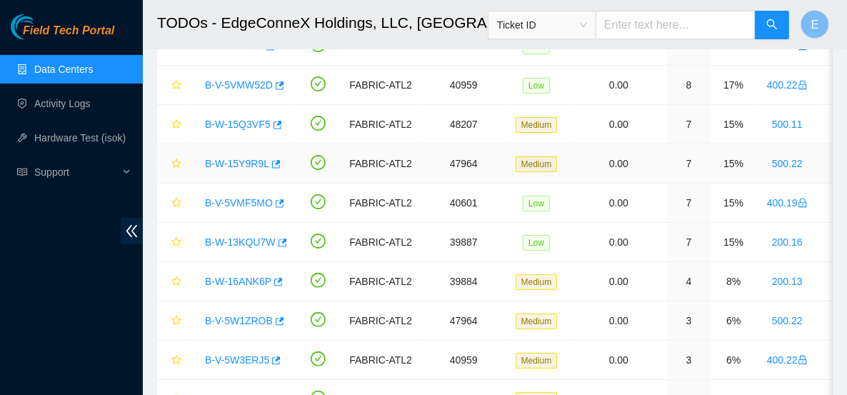
click at [251, 160] on link "B-W-15Y9R9L" at bounding box center [237, 163] width 64 height 11
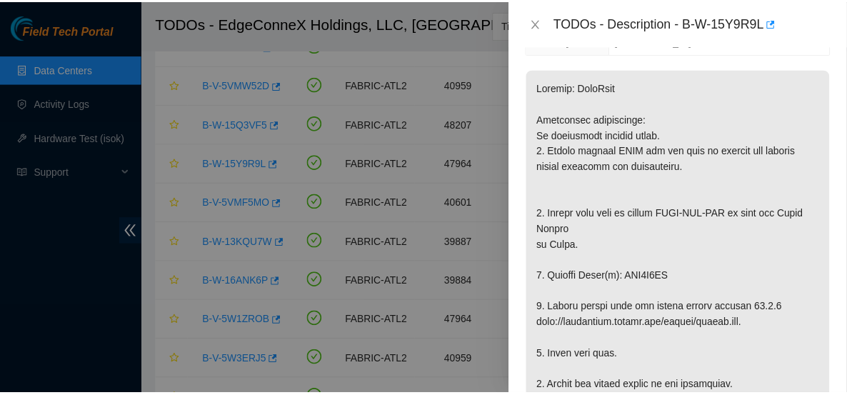
scroll to position [252, 0]
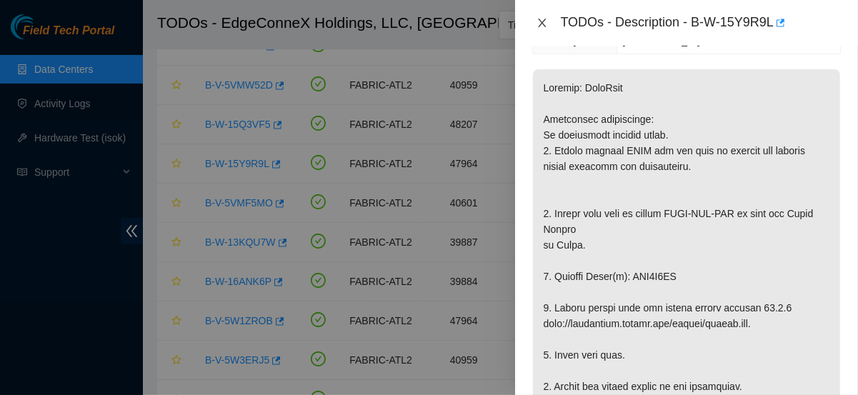
click at [543, 19] on icon "close" at bounding box center [541, 22] width 11 height 11
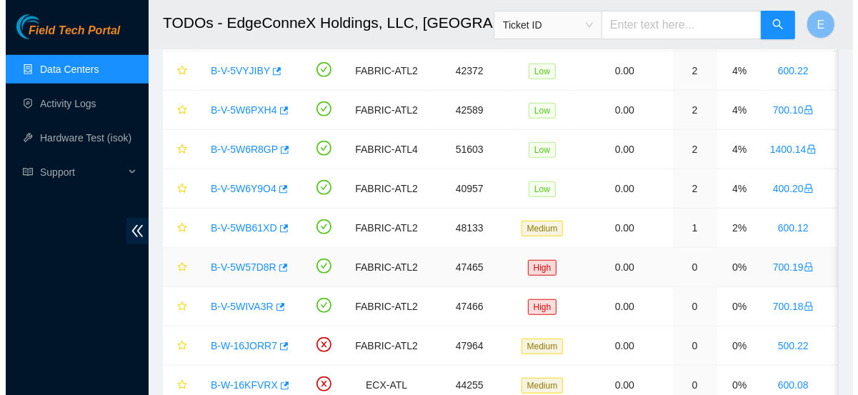
scroll to position [655, 0]
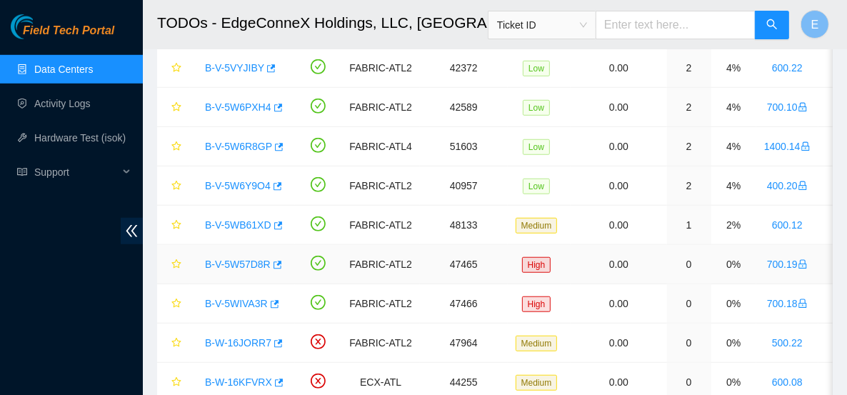
click at [246, 260] on link "B-V-5W57D8R" at bounding box center [238, 264] width 66 height 11
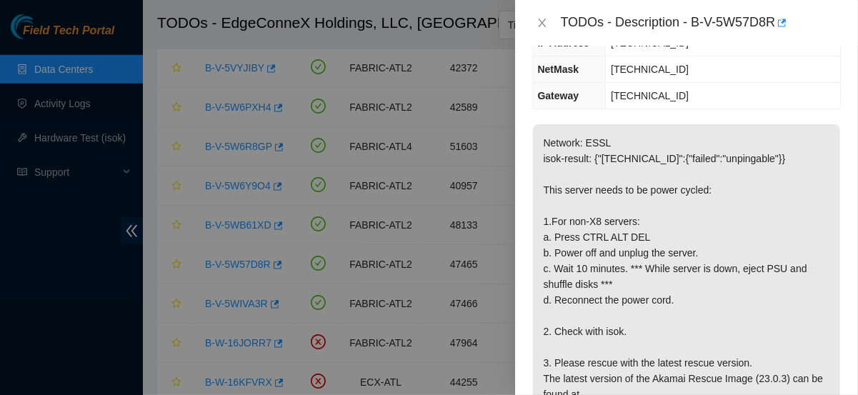
scroll to position [246, 0]
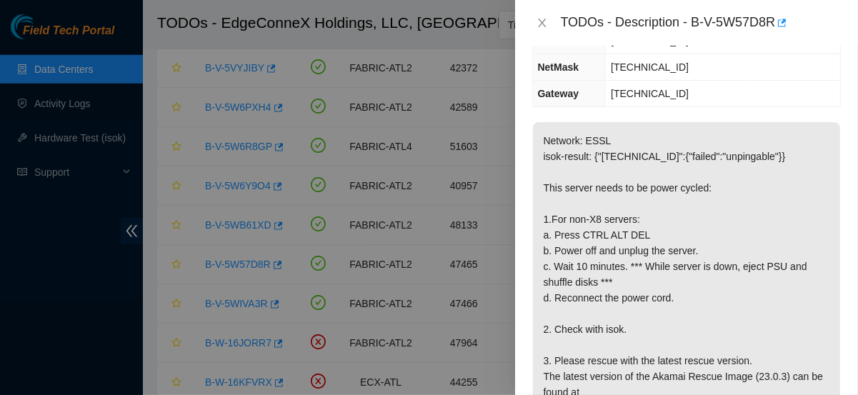
click at [538, 13] on div "TODOs - Description - B-V-5W57D8R" at bounding box center [686, 22] width 308 height 23
click at [539, 18] on icon "close" at bounding box center [541, 22] width 11 height 11
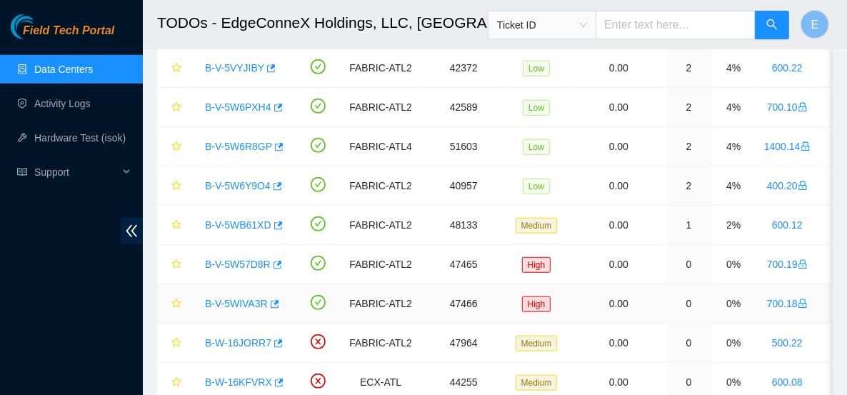
click at [249, 298] on link "B-V-5WIVA3R" at bounding box center [236, 303] width 63 height 11
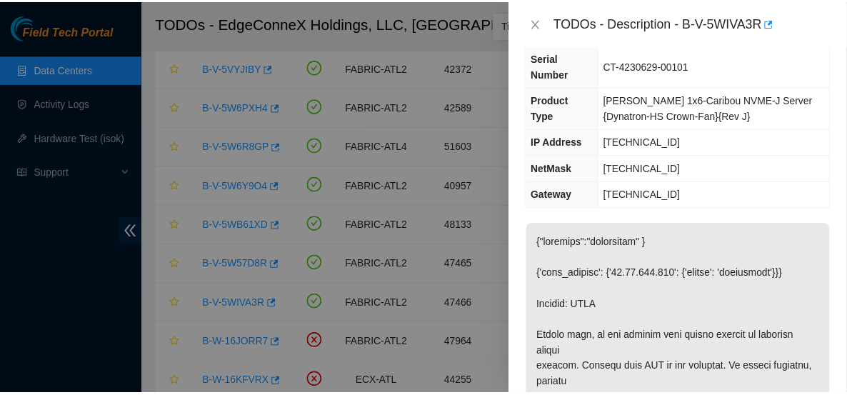
scroll to position [122, 0]
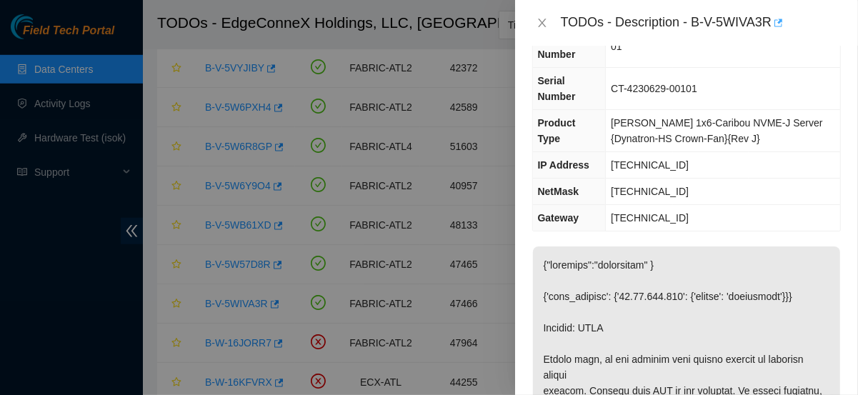
click at [777, 21] on icon "button" at bounding box center [777, 23] width 10 height 10
click at [91, 91] on div at bounding box center [429, 197] width 858 height 395
click at [95, 94] on div at bounding box center [429, 197] width 858 height 395
click at [539, 25] on icon "close" at bounding box center [542, 23] width 8 height 9
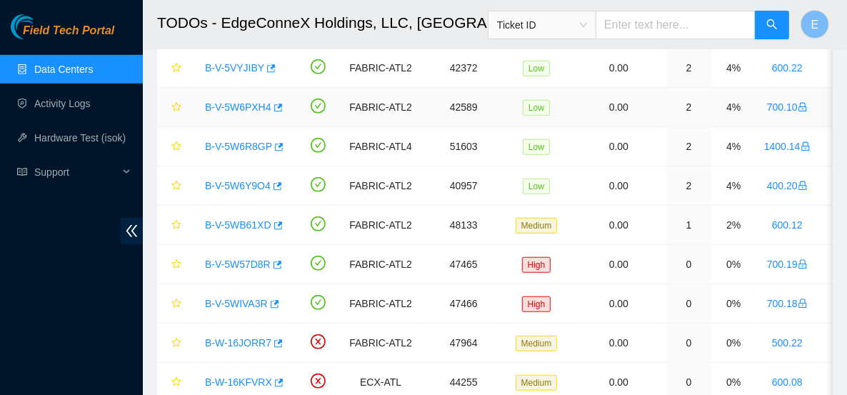
scroll to position [154, 0]
click at [62, 75] on link "Data Centers" at bounding box center [63, 69] width 59 height 11
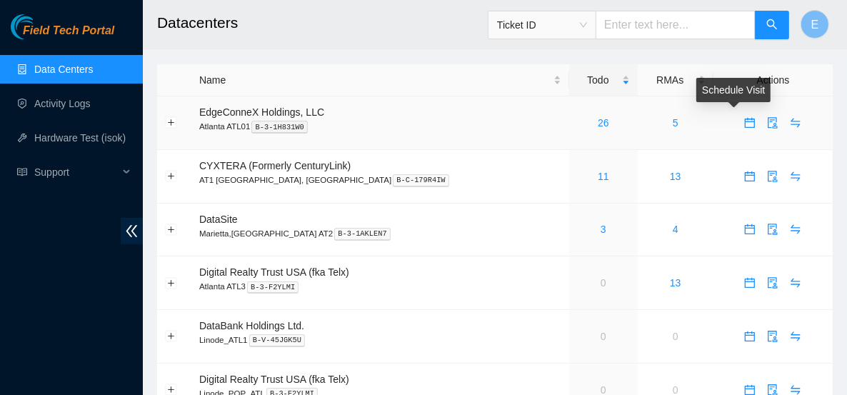
click at [744, 126] on icon "calendar" at bounding box center [749, 122] width 11 height 11
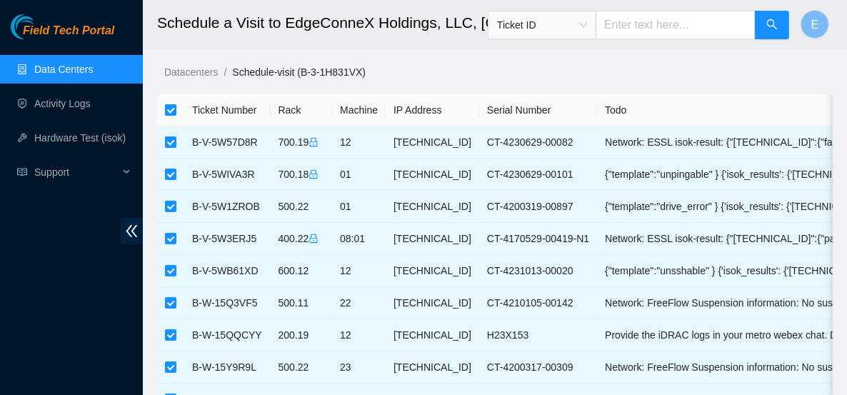
click at [171, 112] on input "checkbox" at bounding box center [170, 109] width 11 height 11
checkbox input "false"
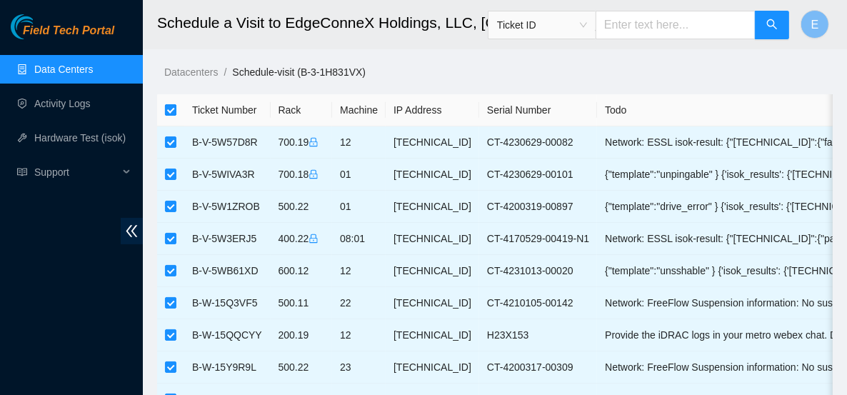
checkbox input "false"
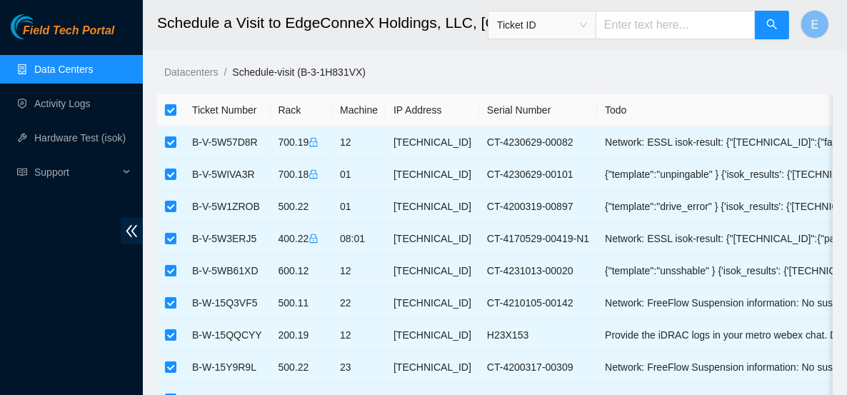
checkbox input "false"
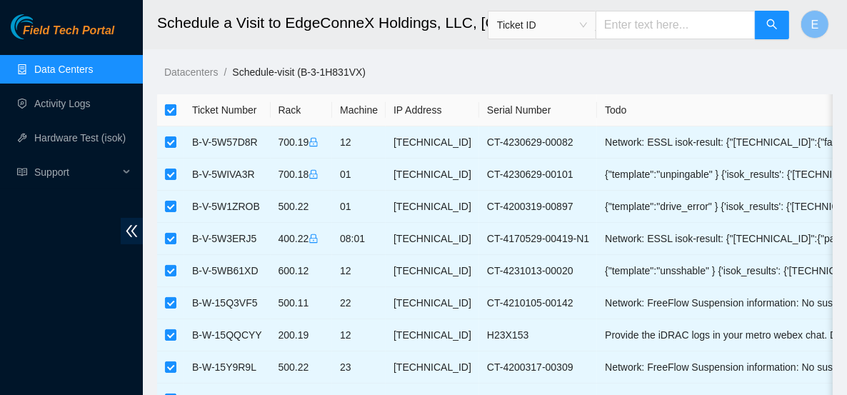
checkbox input "false"
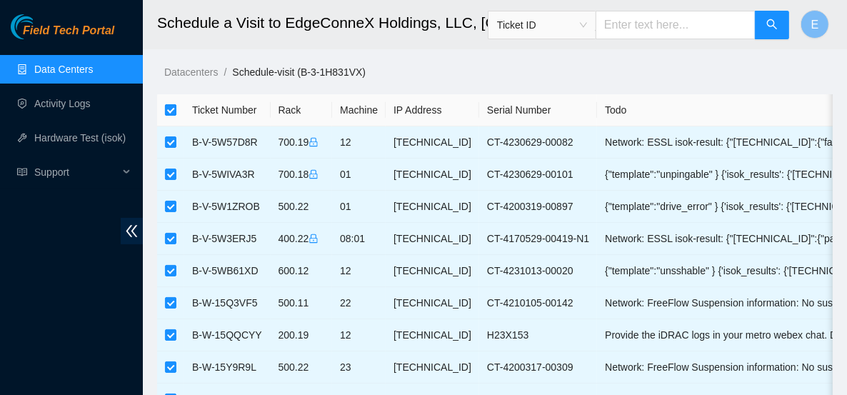
checkbox input "false"
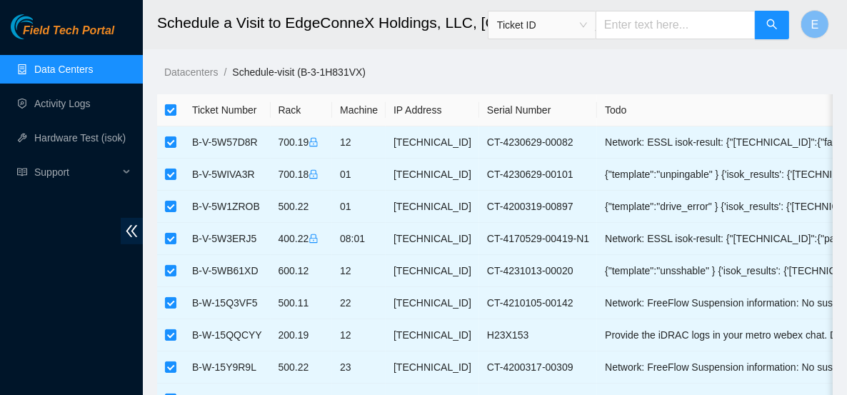
checkbox input "false"
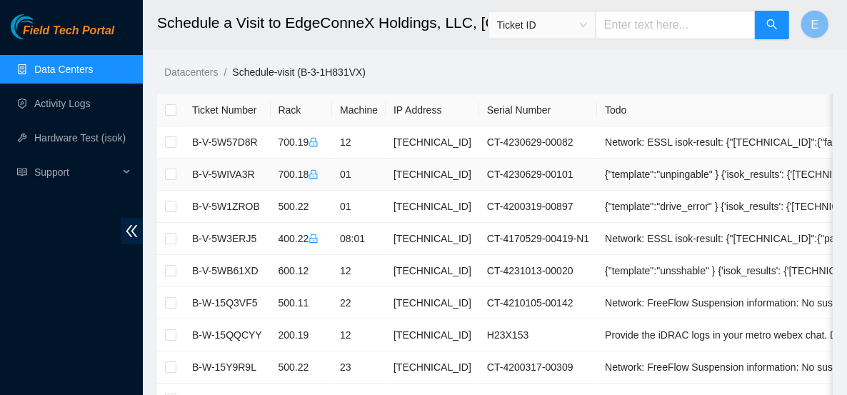
click at [169, 182] on td at bounding box center [170, 175] width 27 height 32
click at [170, 174] on input "checkbox" at bounding box center [170, 174] width 11 height 11
checkbox input "true"
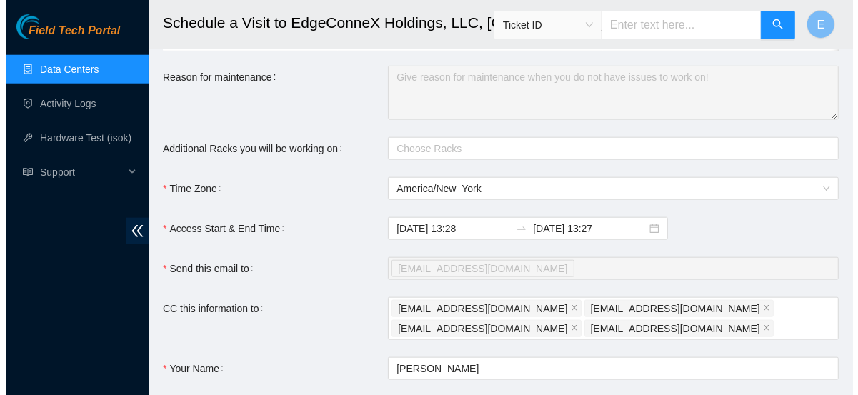
scroll to position [1033, 0]
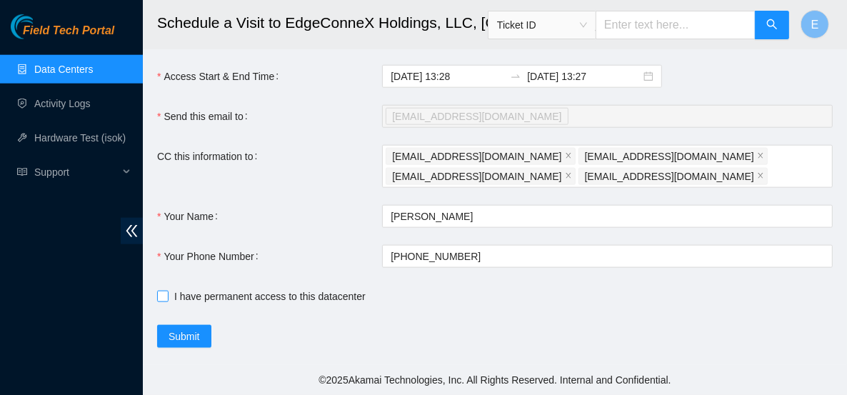
click at [162, 295] on input "I have permanent access to this datacenter" at bounding box center [162, 296] width 10 height 10
checkbox input "true"
click at [180, 341] on span "Submit" at bounding box center [184, 336] width 31 height 16
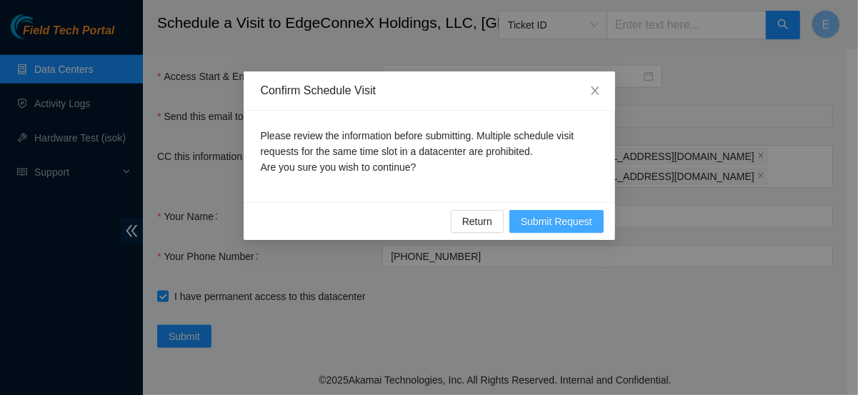
click at [556, 227] on span "Submit Request" at bounding box center [556, 222] width 71 height 16
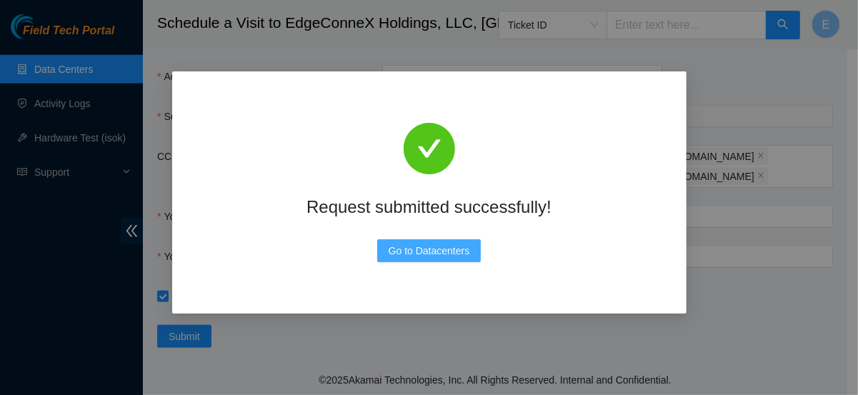
click at [454, 246] on span "Go to Datacenters" at bounding box center [428, 251] width 81 height 16
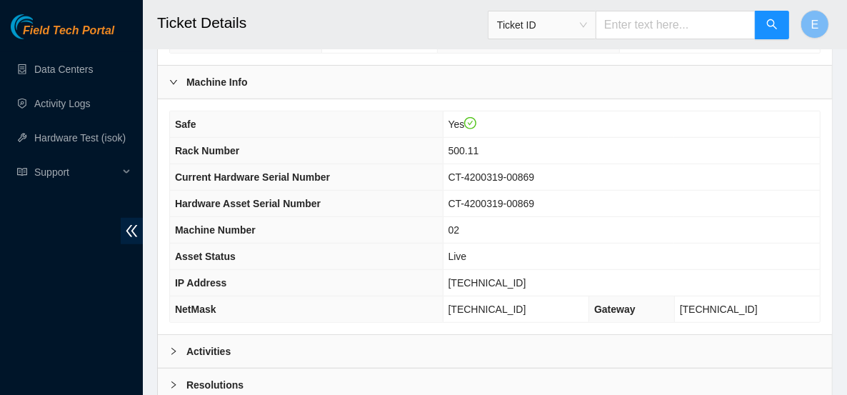
scroll to position [613, 0]
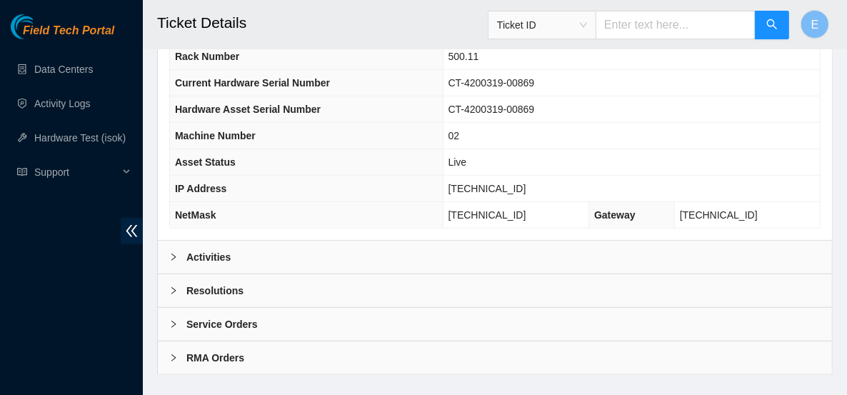
click at [294, 241] on div "Activities" at bounding box center [495, 257] width 674 height 33
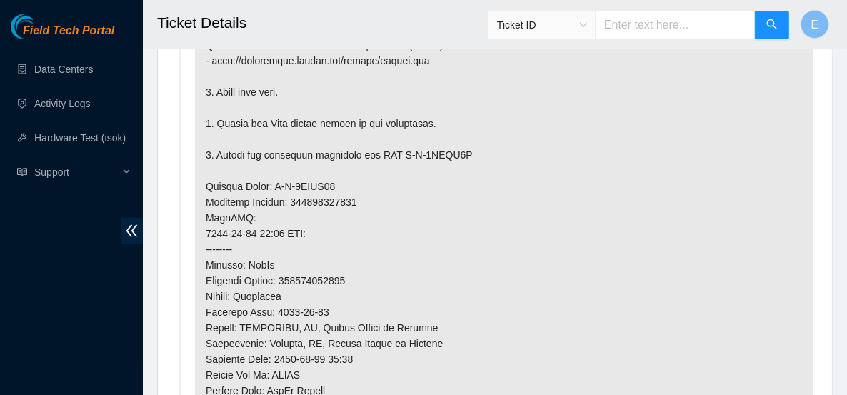
scroll to position [1109, 0]
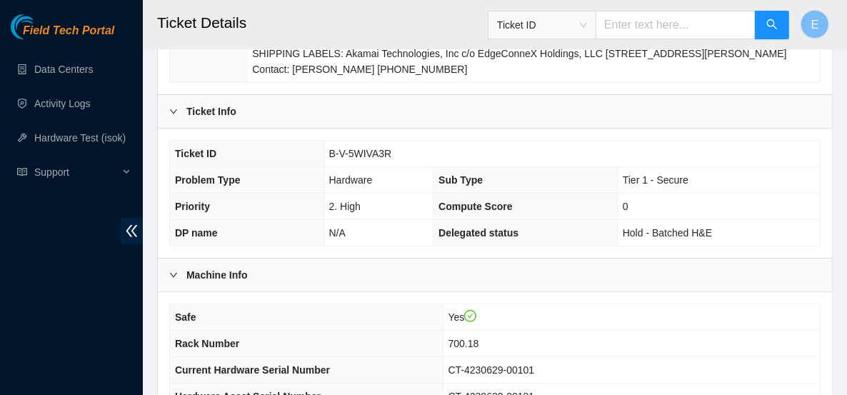
scroll to position [613, 0]
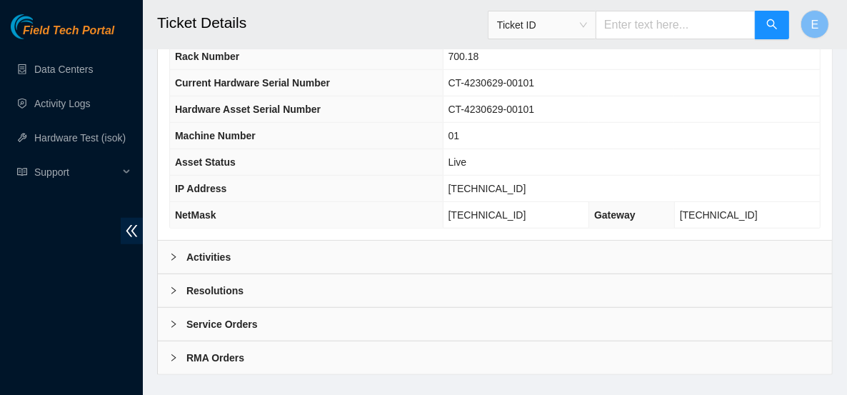
click at [224, 249] on b "Activities" at bounding box center [208, 257] width 44 height 16
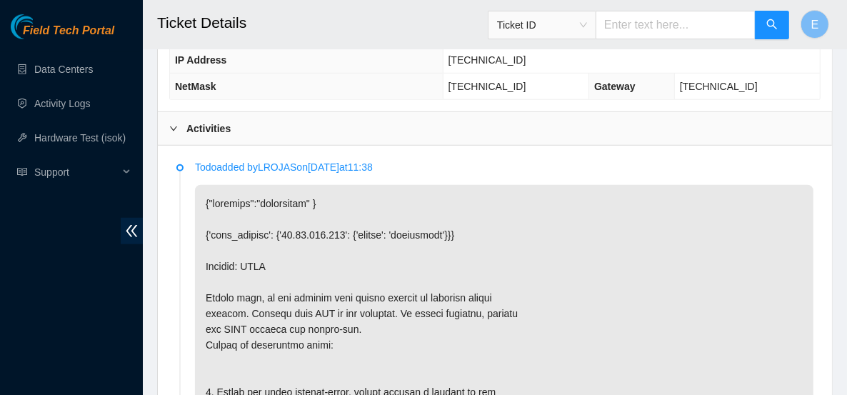
scroll to position [740, 0]
